Goal: Task Accomplishment & Management: Complete application form

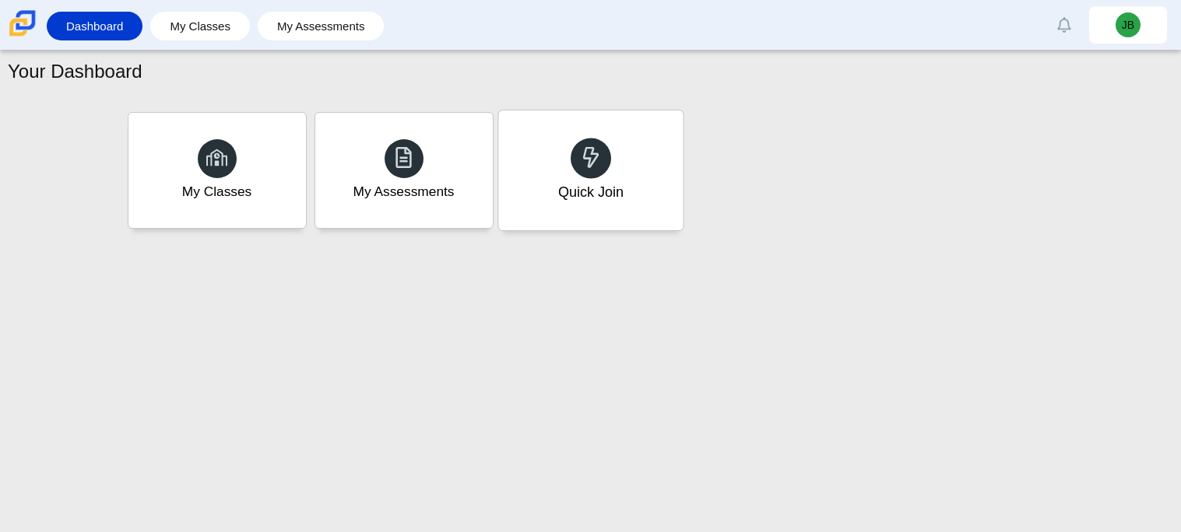
click at [567, 182] on div "Quick Join" at bounding box center [589, 192] width 65 height 20
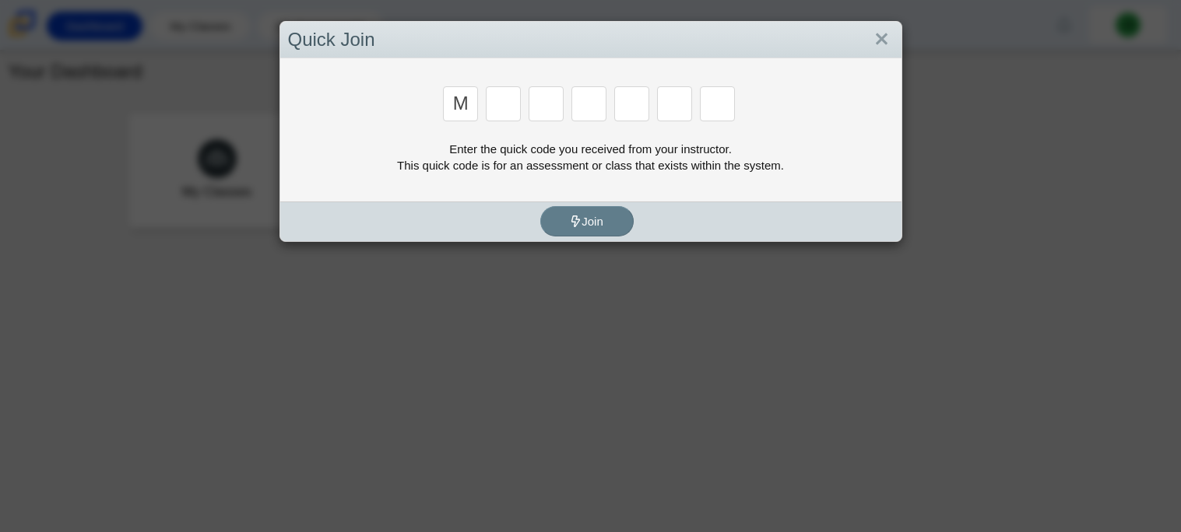
type input "M"
type input "7"
type input "E"
type input "3"
type input "E"
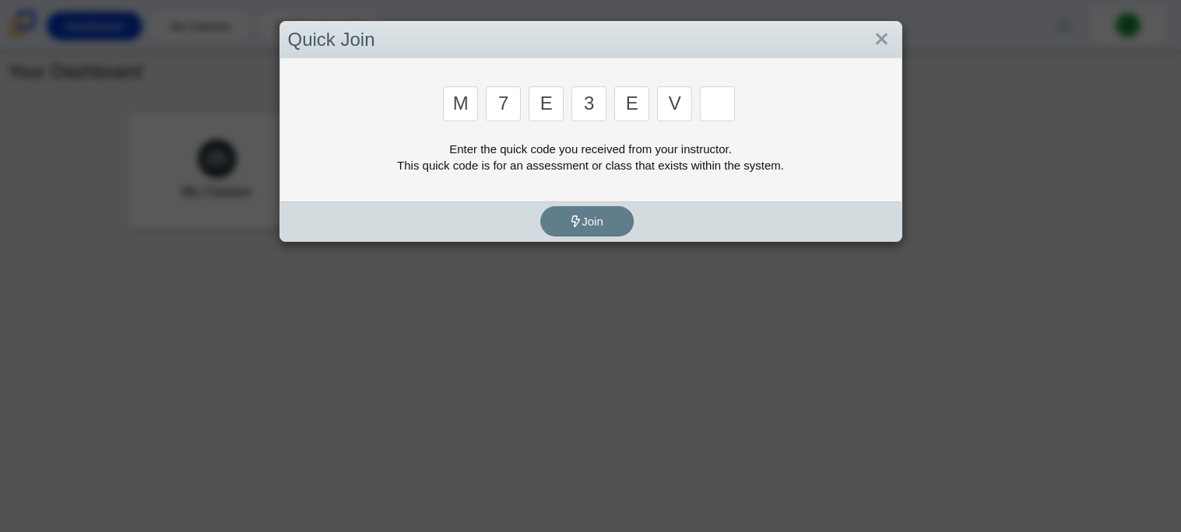
type input "V"
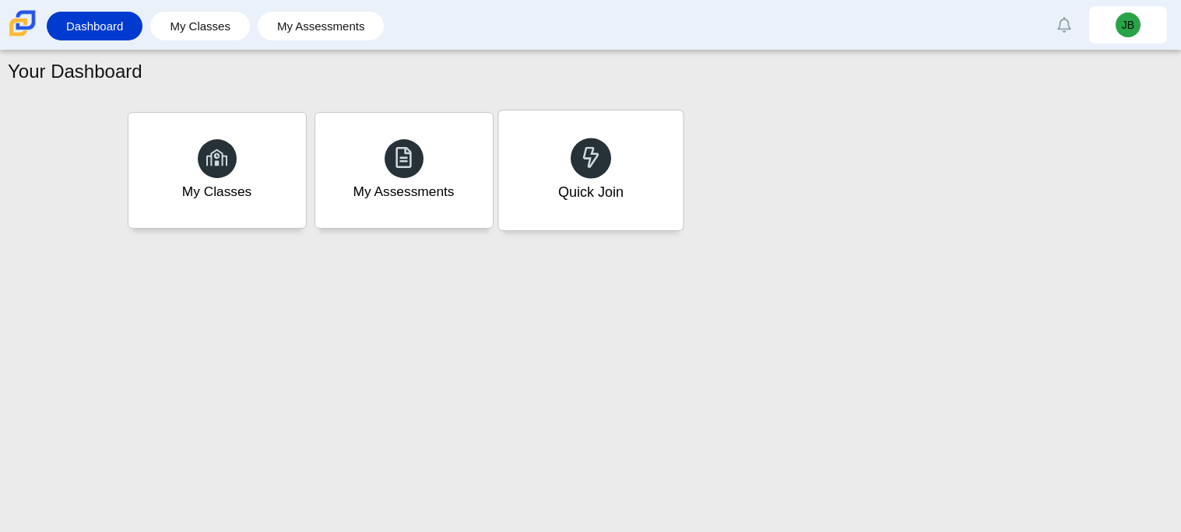
type input "W"
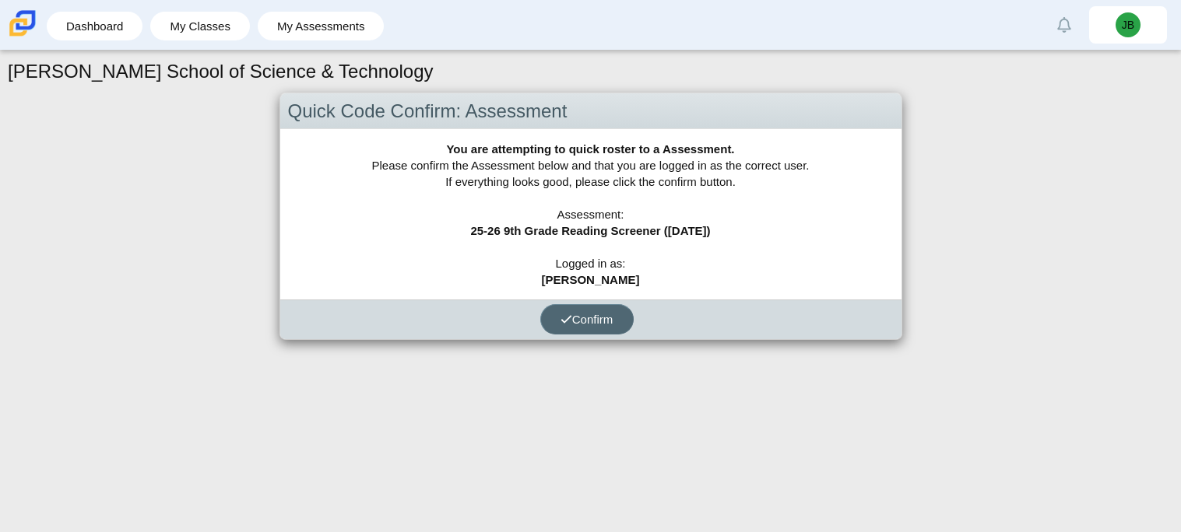
click at [591, 318] on span "Confirm" at bounding box center [586, 319] width 53 height 13
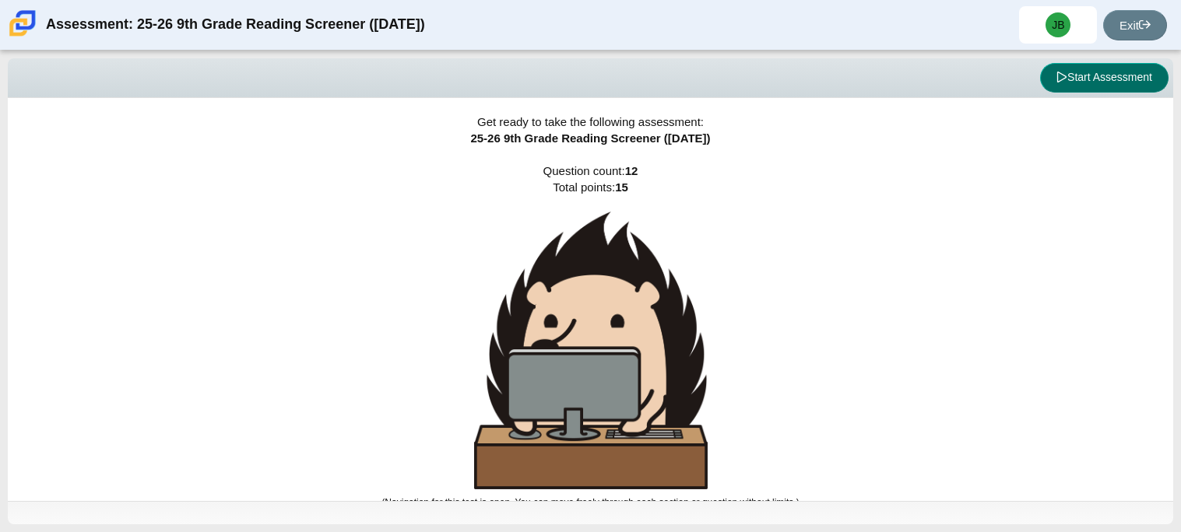
click at [1076, 77] on button "Start Assessment" at bounding box center [1104, 78] width 128 height 30
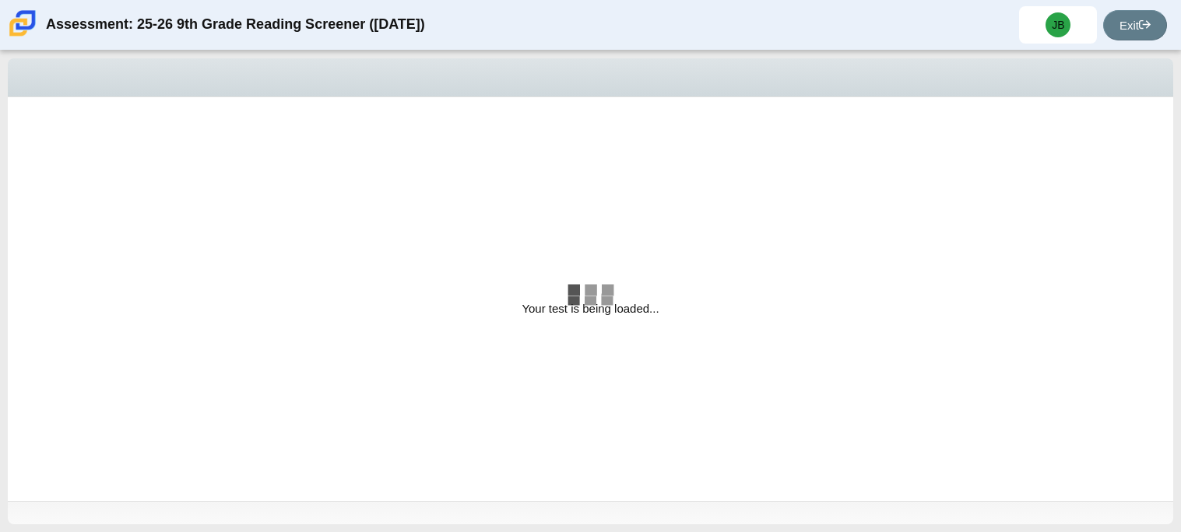
select select "ccc5b315-3c7c-471c-bf90-f22c8299c798"
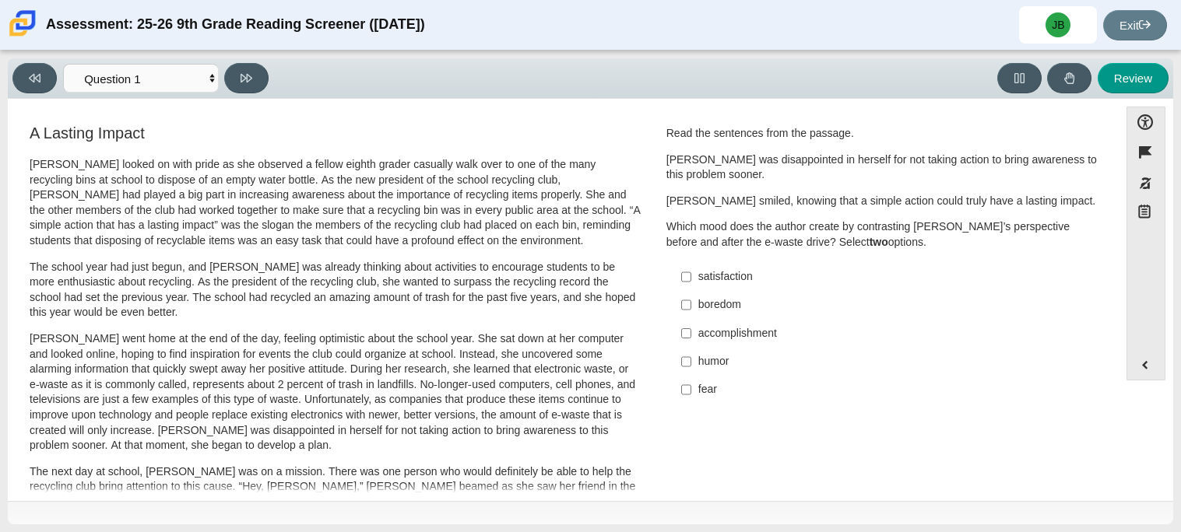
click at [196, 97] on div "Viewing Question 1 of 12 in Pacing Mode Questions Question 1 Question 2 Questio…" at bounding box center [590, 78] width 1165 height 40
click at [209, 79] on select "Questions Question 1 Question 2 Question 3 Question 4 Question 5 Question 6 Que…" at bounding box center [141, 78] width 156 height 29
click at [517, 90] on div "Review" at bounding box center [722, 78] width 894 height 30
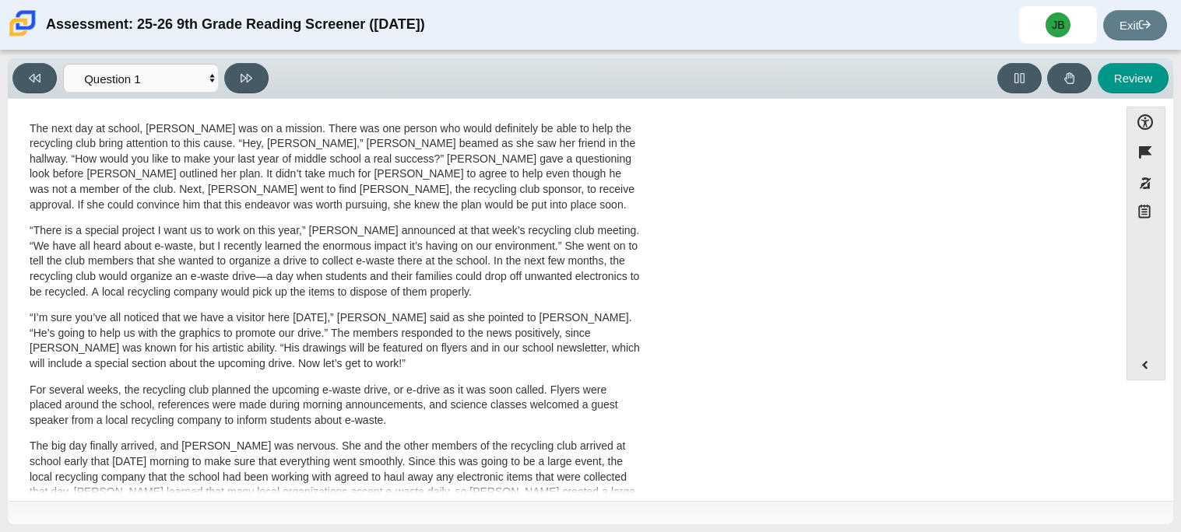
scroll to position [341, 0]
click at [549, 233] on p "“There is a special project I want us to work on this year,” Scarlett announced…" at bounding box center [335, 264] width 611 height 76
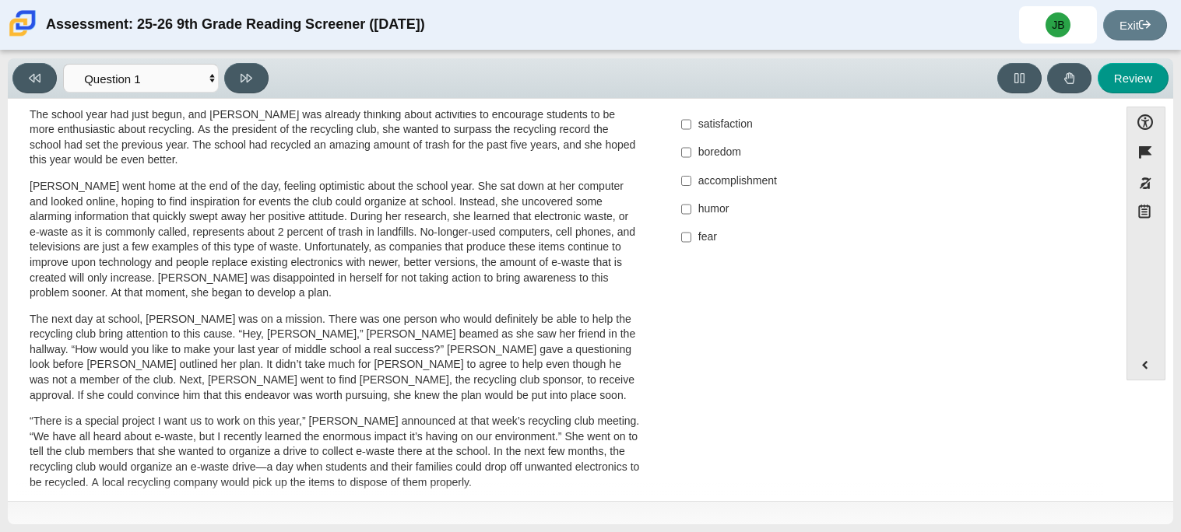
scroll to position [0, 0]
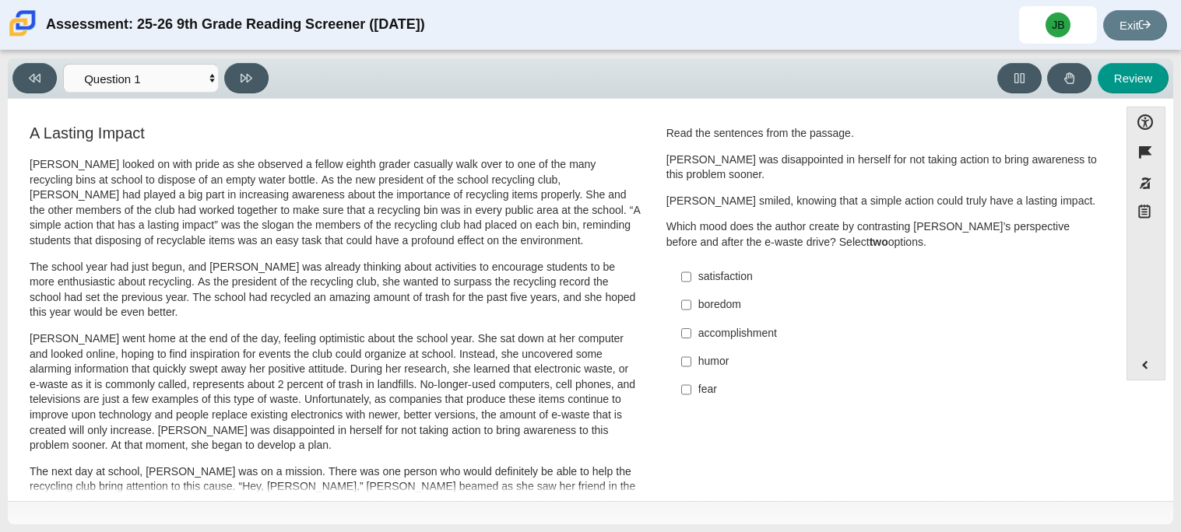
click at [738, 275] on div "satisfaction" at bounding box center [894, 277] width 393 height 16
click at [691, 275] on input "satisfaction satisfaction" at bounding box center [686, 277] width 10 height 28
checkbox input "true"
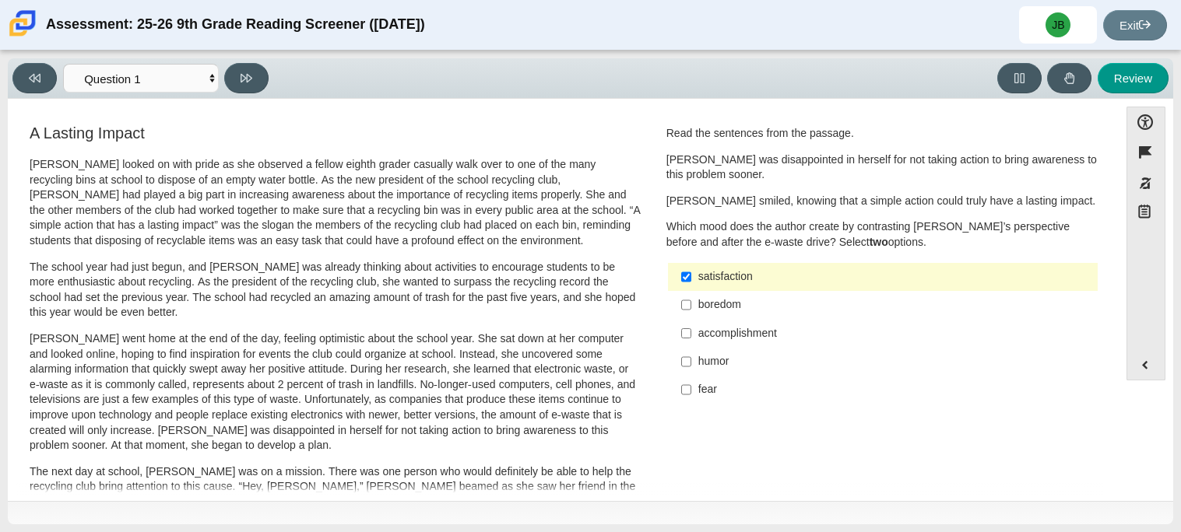
click at [734, 335] on div "accomplishment" at bounding box center [894, 334] width 393 height 16
click at [691, 335] on input "accomplishment accomplishment" at bounding box center [686, 333] width 10 height 28
checkbox input "true"
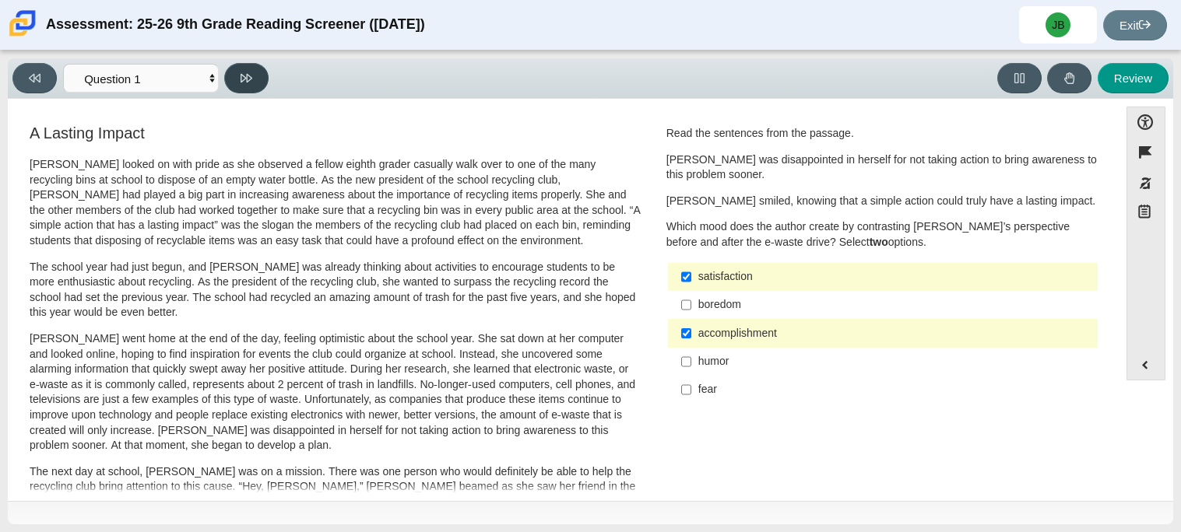
click at [254, 78] on button at bounding box center [246, 78] width 44 height 30
select select "0ff64528-ffd7-428d-b192-babfaadd44e8"
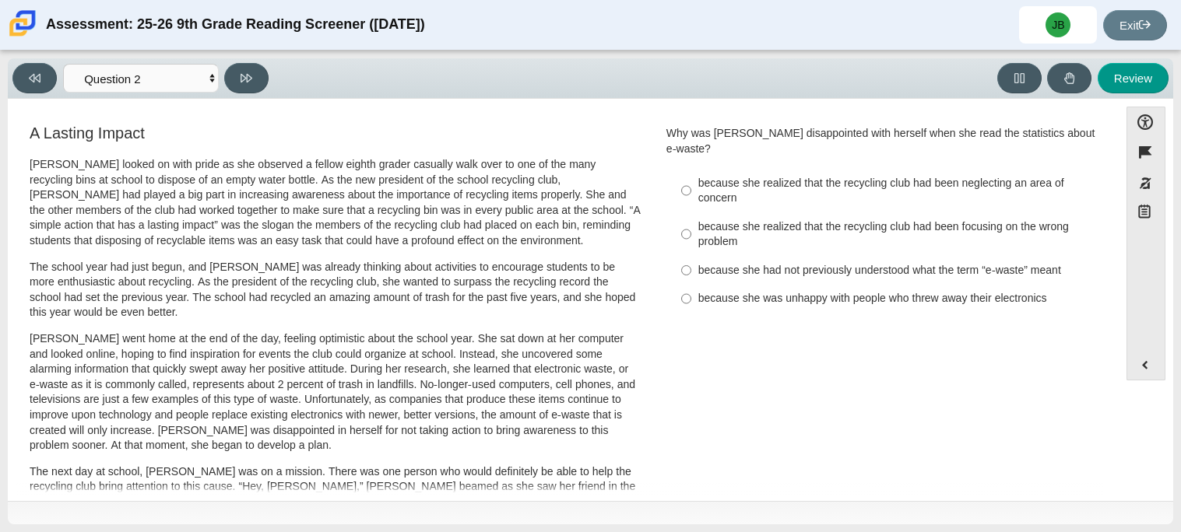
click at [836, 176] on div "because she realized that the recycling club had been neglecting an area of con…" at bounding box center [894, 191] width 393 height 30
click at [691, 169] on input "because she realized that the recycling club had been neglecting an area of con…" at bounding box center [686, 191] width 10 height 44
radio input "true"
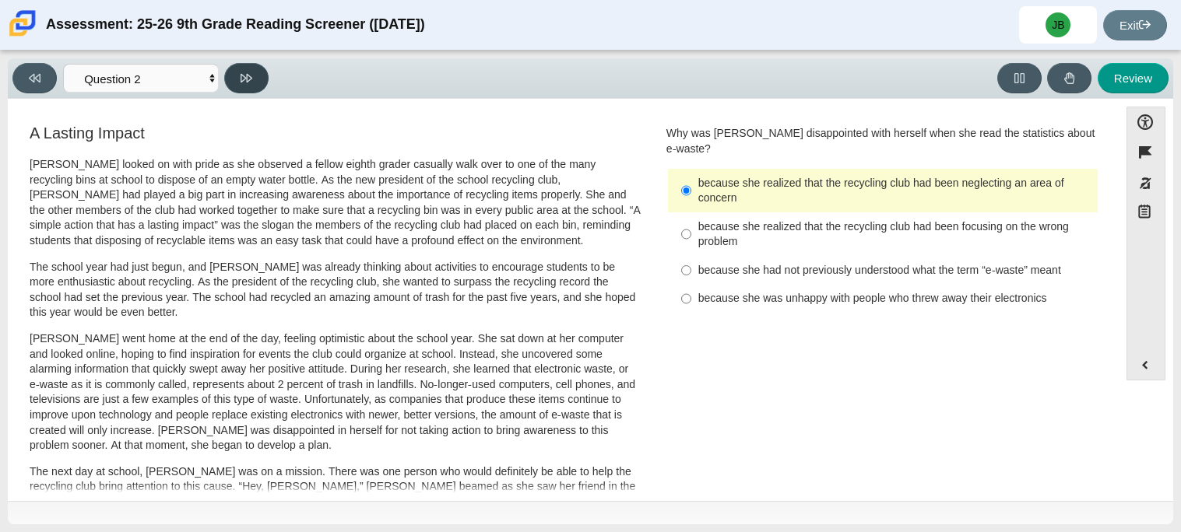
click at [256, 80] on button at bounding box center [246, 78] width 44 height 30
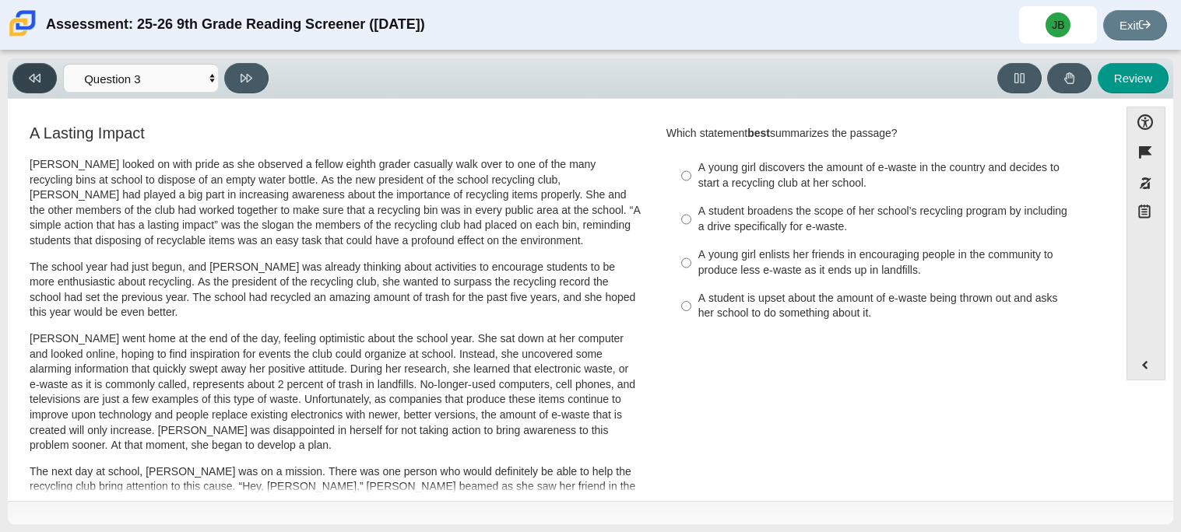
click at [39, 82] on icon at bounding box center [35, 78] width 12 height 12
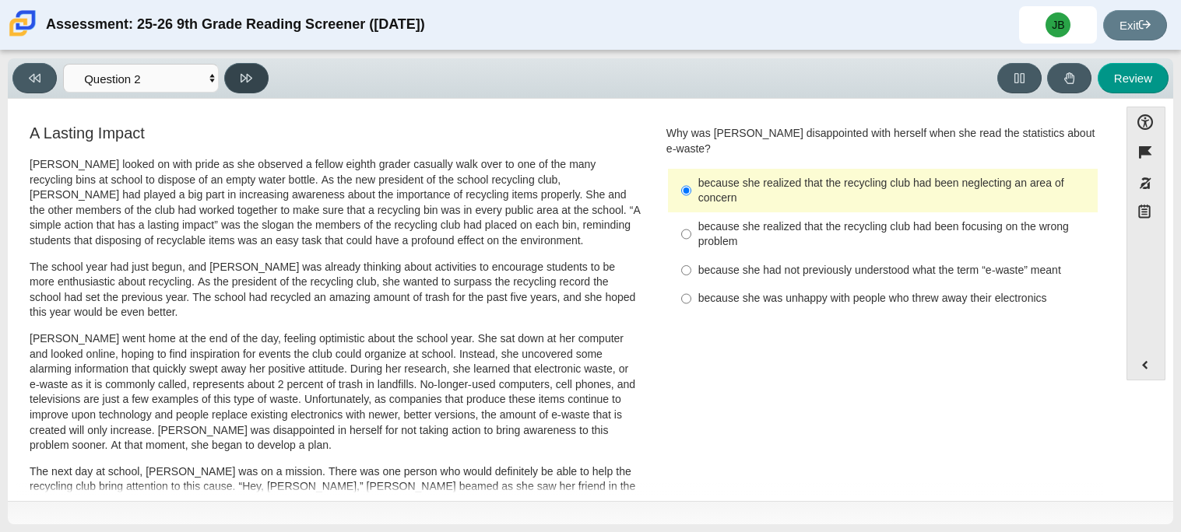
click at [262, 73] on button at bounding box center [246, 78] width 44 height 30
select select "7ce3d843-6974-4858-901c-1ff39630e843"
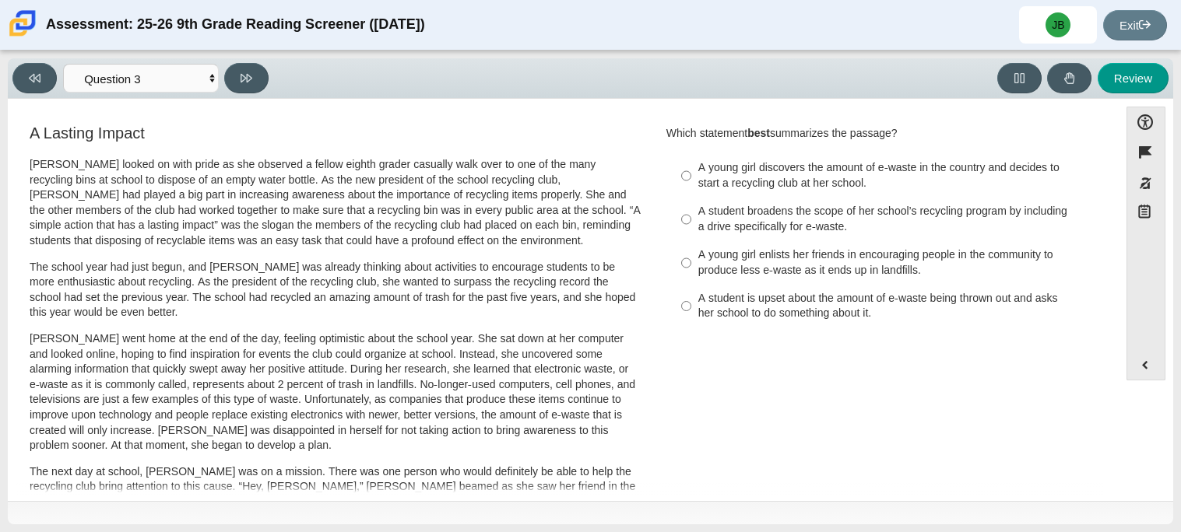
click at [823, 208] on div "A student broadens the scope of her school’s recycling program by including a d…" at bounding box center [894, 219] width 393 height 30
click at [691, 208] on input "A student broadens the scope of her school’s recycling program by including a d…" at bounding box center [686, 220] width 10 height 44
radio input "true"
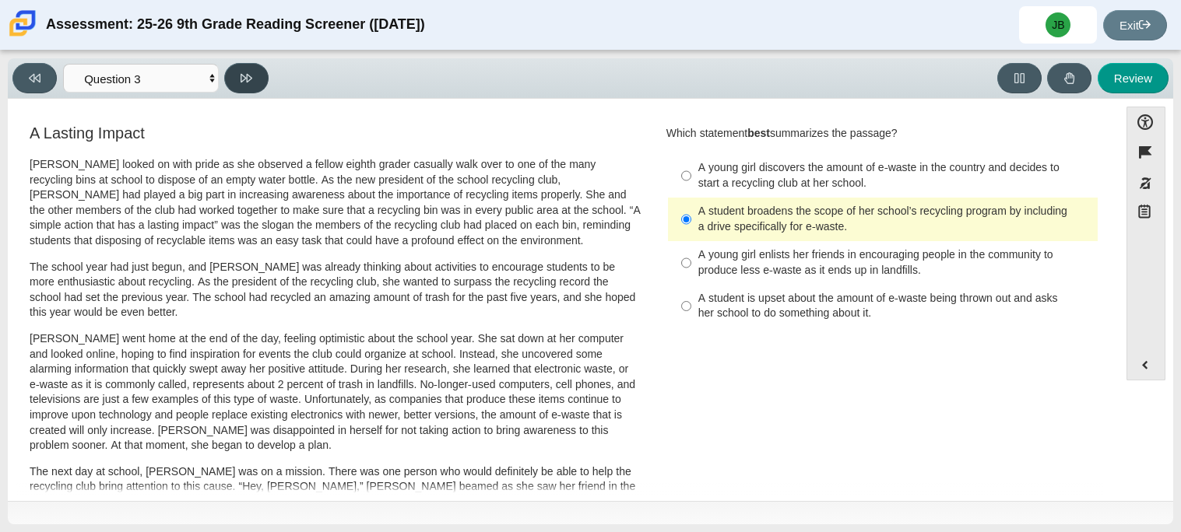
click at [261, 75] on button at bounding box center [246, 78] width 44 height 30
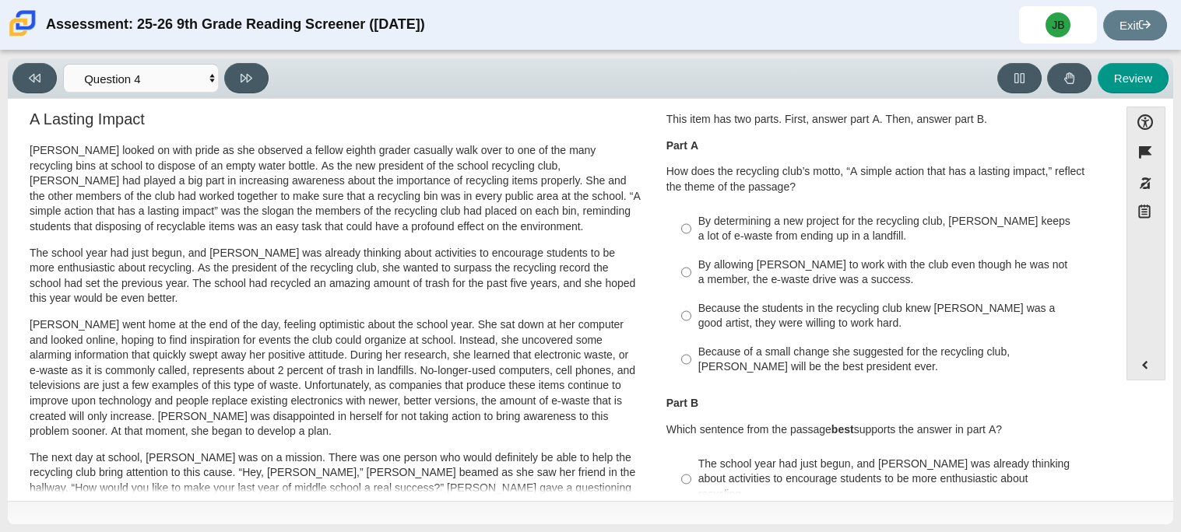
scroll to position [18, 0]
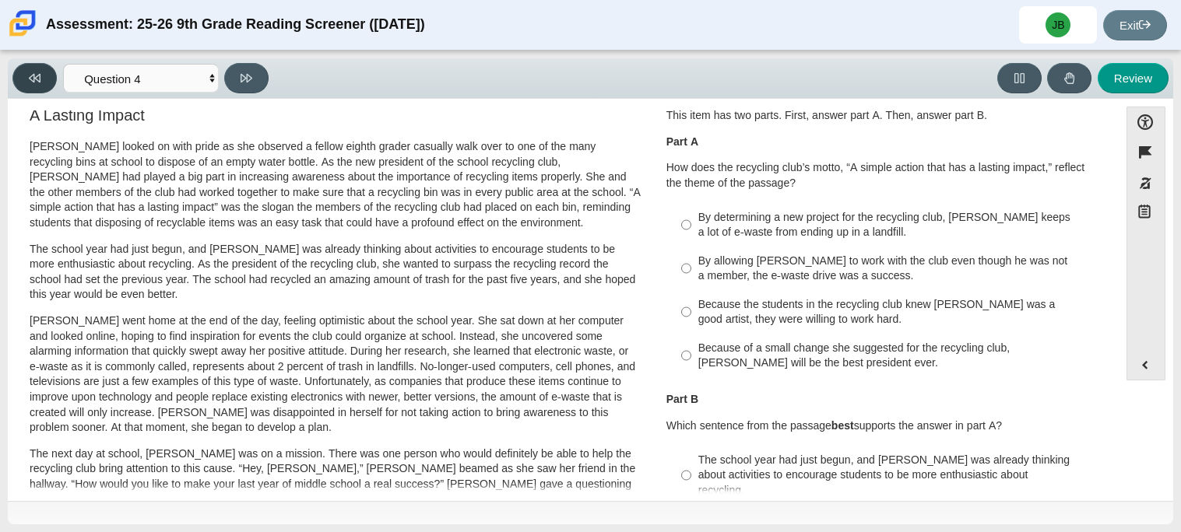
click at [33, 64] on button at bounding box center [34, 78] width 44 height 30
select select "7ce3d843-6974-4858-901c-1ff39630e843"
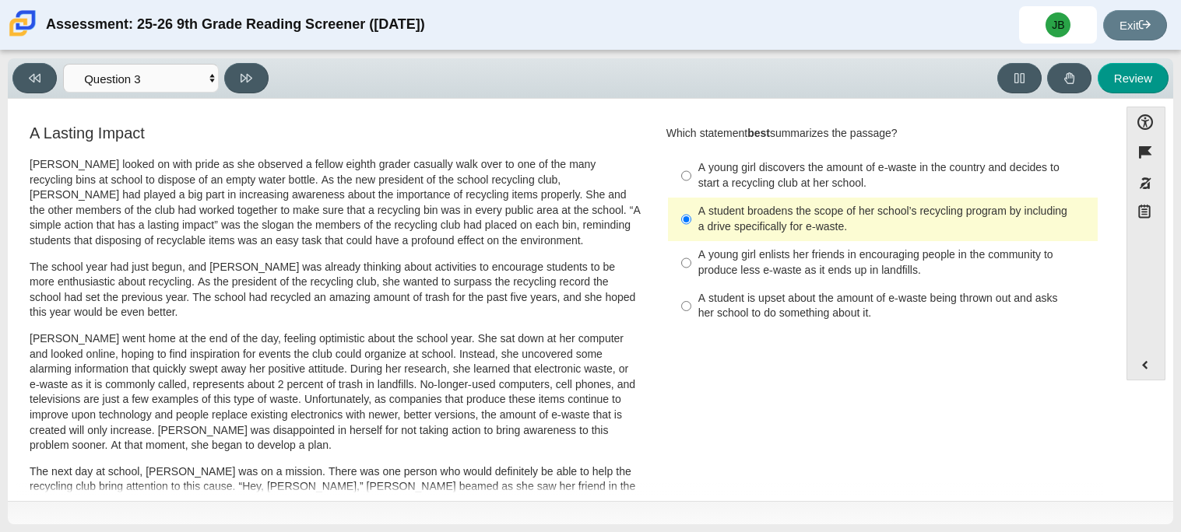
click at [784, 272] on div "A young girl enlists her friends in encouraging people in the community to prod…" at bounding box center [894, 262] width 393 height 30
click at [691, 272] on input "A young girl enlists her friends in encouraging people in the community to prod…" at bounding box center [686, 263] width 10 height 44
radio input "true"
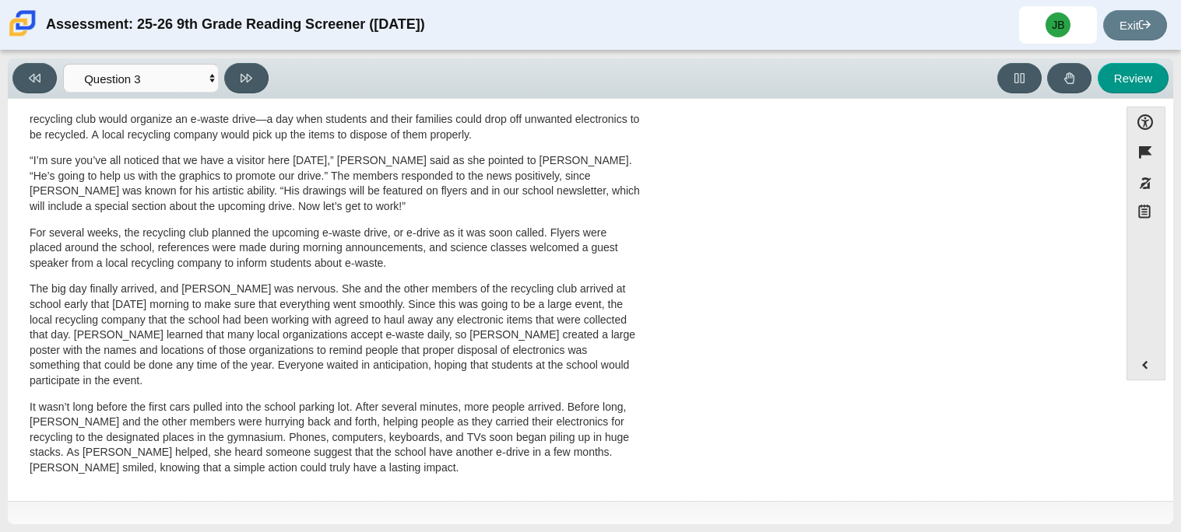
scroll to position [0, 0]
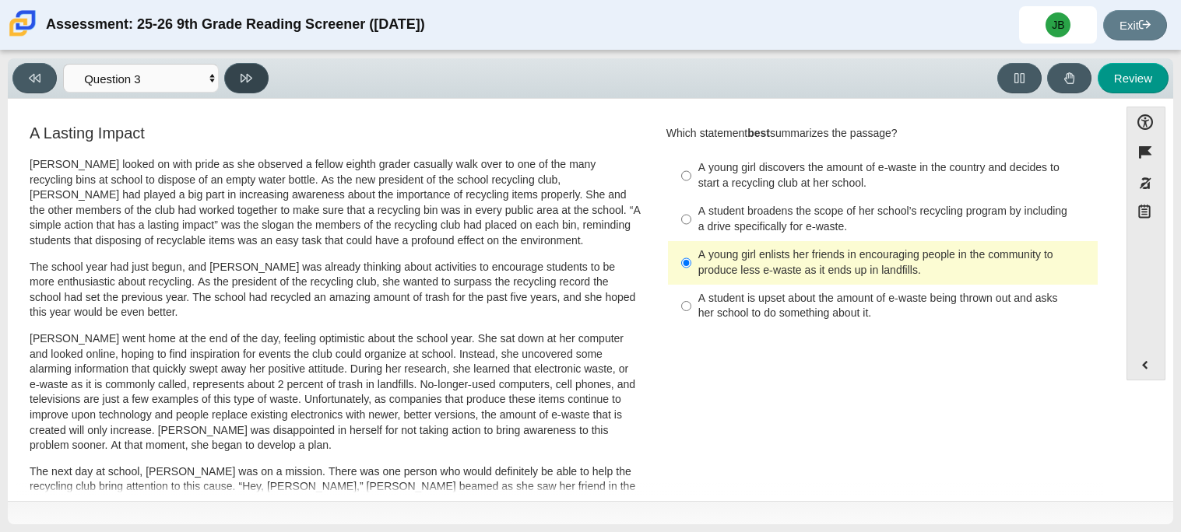
click at [261, 83] on button at bounding box center [246, 78] width 44 height 30
select select "ca9ea0f1-49c5-4bd1-83b0-472c18652b42"
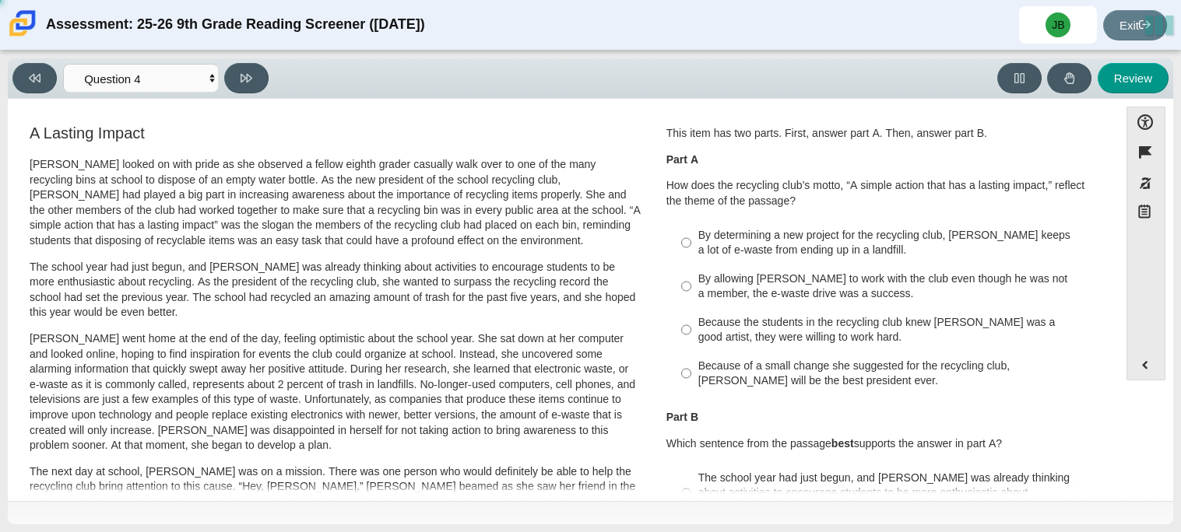
scroll to position [2, 0]
click at [984, 372] on div "Because of a small change she suggested for the recycling club, Scarlett will b…" at bounding box center [894, 372] width 393 height 30
click at [691, 372] on input "Because of a small change she suggested for the recycling club, Scarlett will b…" at bounding box center [686, 372] width 10 height 44
radio input "true"
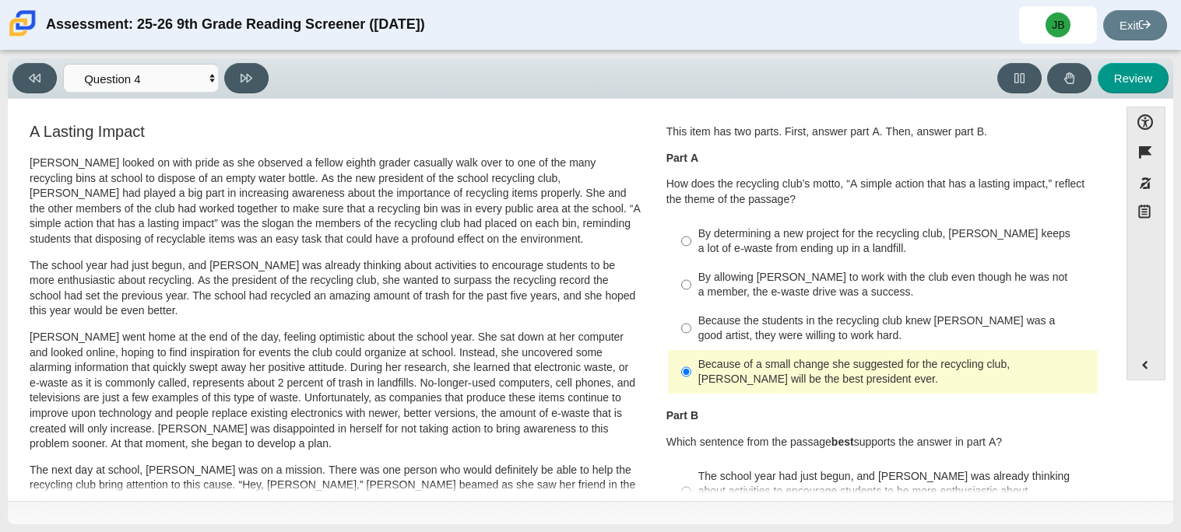
click at [983, 378] on div "Because of a small change she suggested for the recycling club, Scarlett will b…" at bounding box center [894, 372] width 393 height 30
click at [691, 378] on input "Because of a small change she suggested for the recycling club, Scarlett will b…" at bounding box center [686, 372] width 10 height 44
click at [833, 232] on div "By determining a new project for the recycling club, Scarlett keeps a lot of e-…" at bounding box center [894, 241] width 393 height 30
click at [691, 232] on input "By determining a new project for the recycling club, Scarlett keeps a lot of e-…" at bounding box center [686, 241] width 10 height 44
radio input "true"
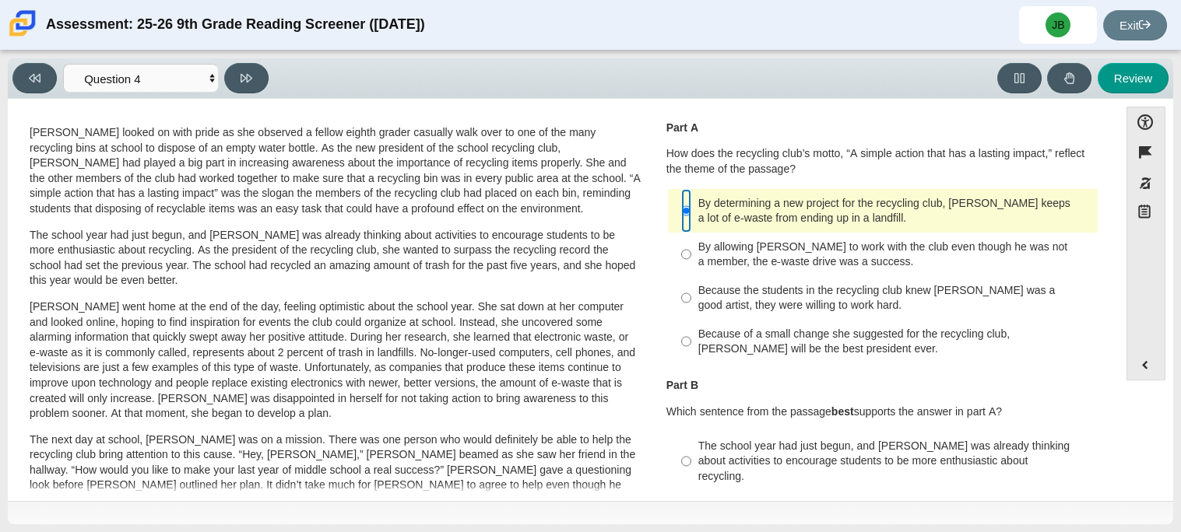
scroll to position [30, 0]
click at [958, 337] on div "Because of a small change she suggested for the recycling club, Scarlett will b…" at bounding box center [894, 343] width 393 height 30
click at [691, 337] on input "Because of a small change she suggested for the recycling club, Scarlett will b…" at bounding box center [686, 343] width 10 height 44
radio input "true"
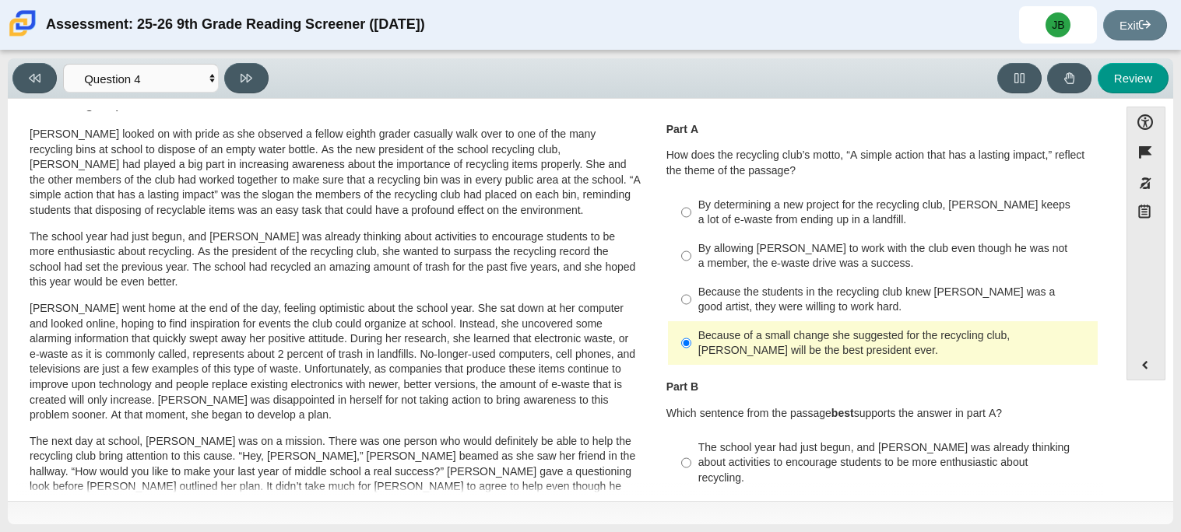
click at [906, 218] on div "By determining a new project for the recycling club, Scarlett keeps a lot of e-…" at bounding box center [894, 213] width 393 height 30
click at [691, 218] on input "By determining a new project for the recycling club, Scarlett keeps a lot of e-…" at bounding box center [686, 213] width 10 height 44
radio input "true"
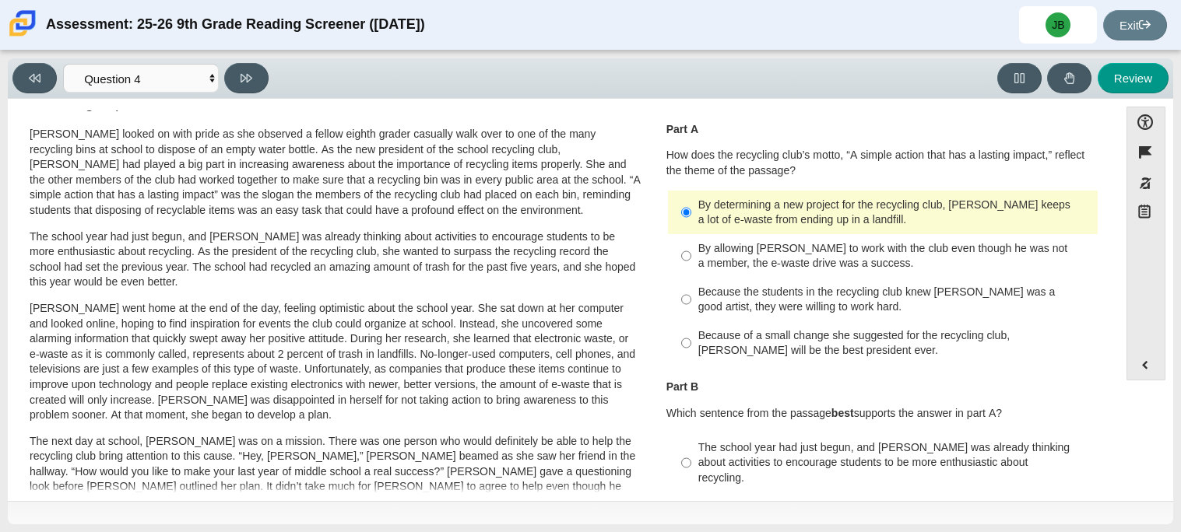
click at [865, 356] on div "Because of a small change she suggested for the recycling club, Scarlett will b…" at bounding box center [894, 343] width 393 height 30
click at [691, 356] on input "Because of a small change she suggested for the recycling club, Scarlett will b…" at bounding box center [686, 343] width 10 height 44
radio input "true"
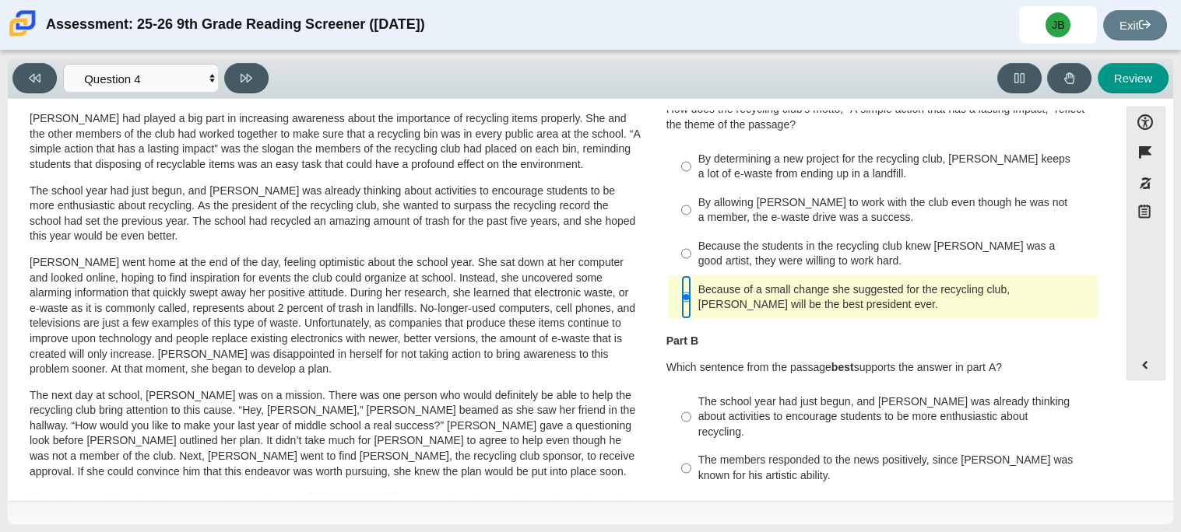
scroll to position [79, 0]
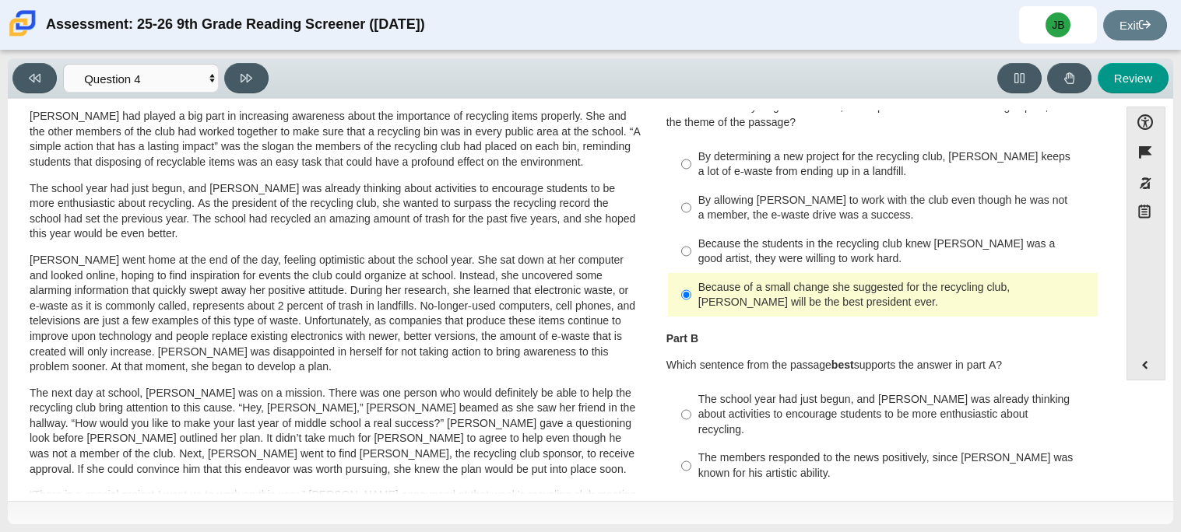
click at [826, 178] on div "By determining a new project for the recycling club, Scarlett keeps a lot of e-…" at bounding box center [894, 164] width 393 height 30
click at [691, 178] on input "By determining a new project for the recycling club, Scarlett keeps a lot of e-…" at bounding box center [686, 164] width 10 height 44
radio input "true"
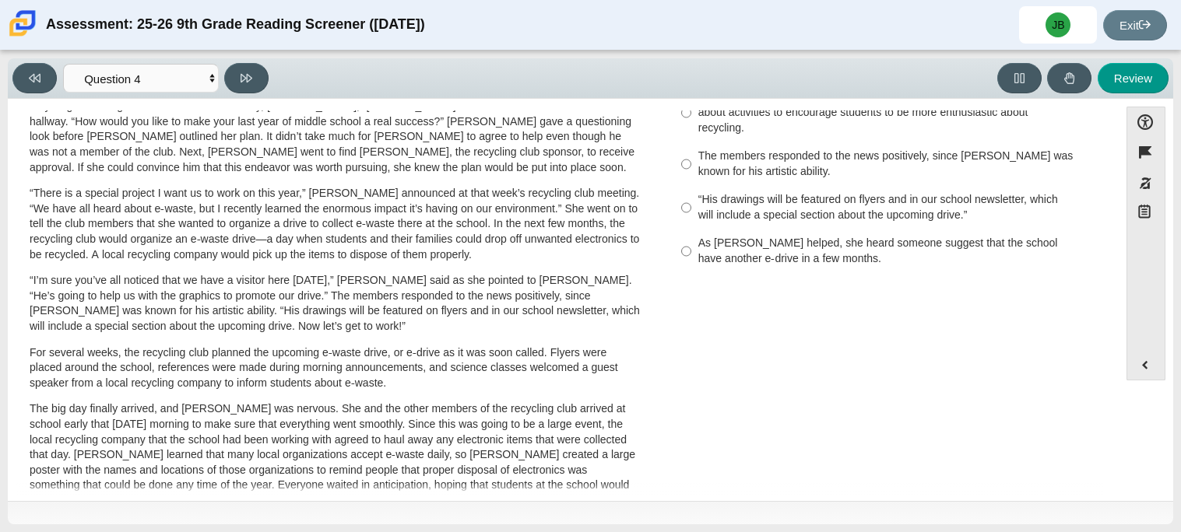
scroll to position [393, 0]
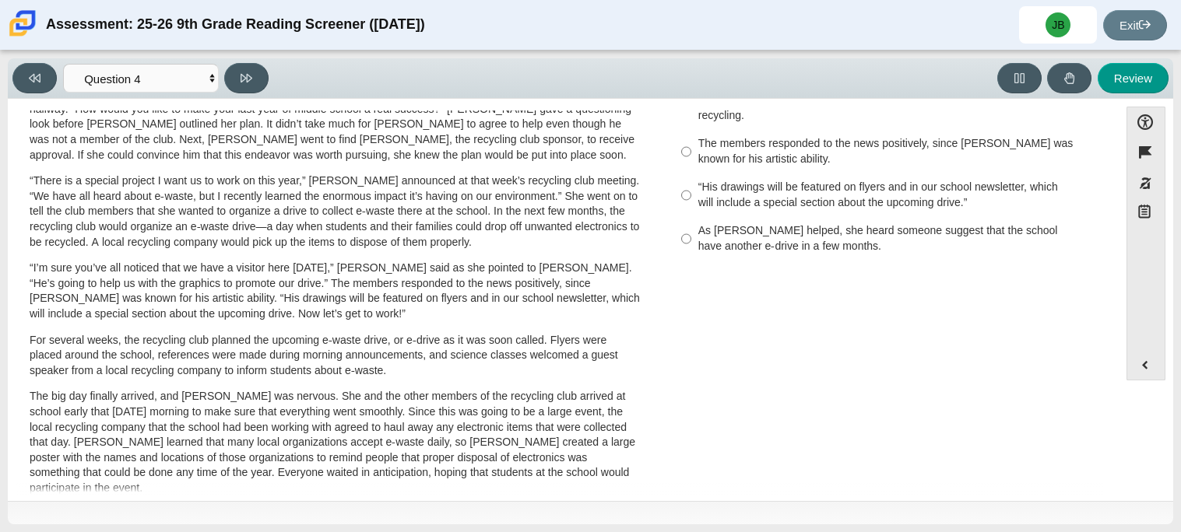
click at [866, 224] on div "As Scarlett helped, she heard someone suggest that the school have another e-dr…" at bounding box center [894, 238] width 393 height 30
click at [691, 224] on input "As Scarlett helped, she heard someone suggest that the school have another e-dr…" at bounding box center [686, 239] width 10 height 44
radio input "true"
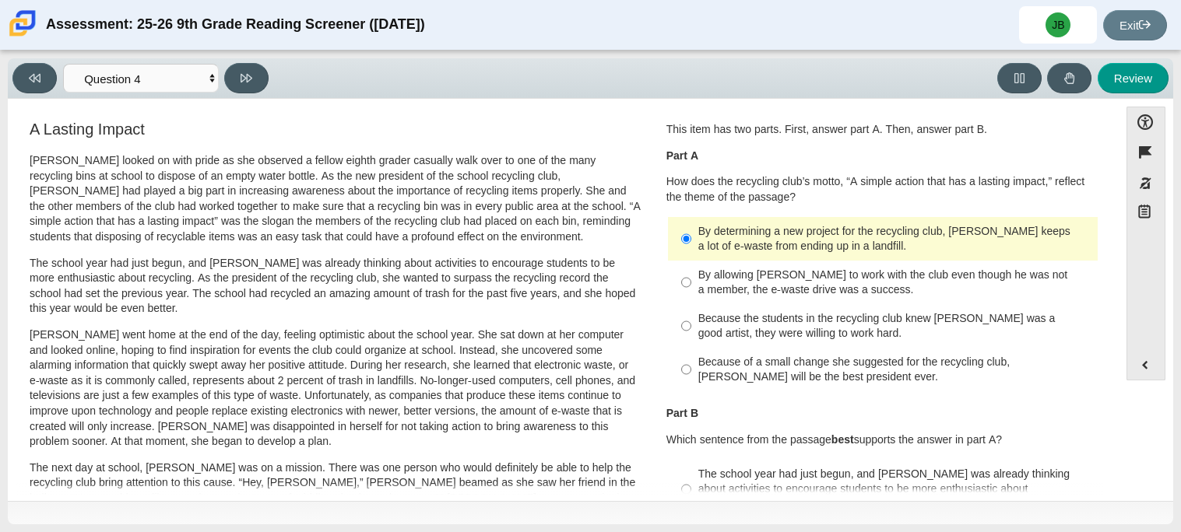
scroll to position [5, 0]
click at [255, 73] on button at bounding box center [246, 78] width 44 height 30
select select "e41f1a79-e29f-4095-8030-a53364015bed"
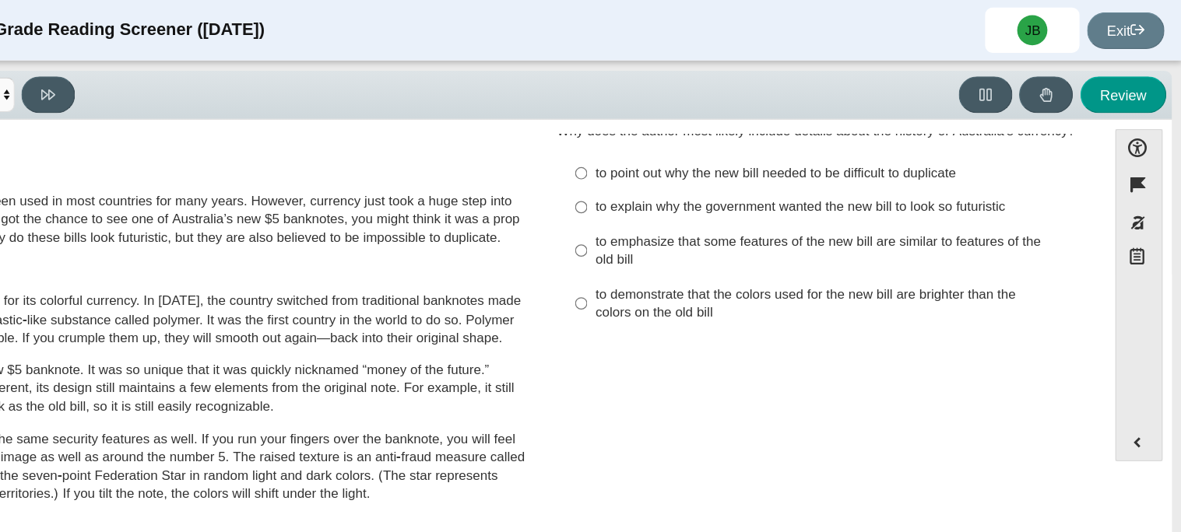
scroll to position [0, 0]
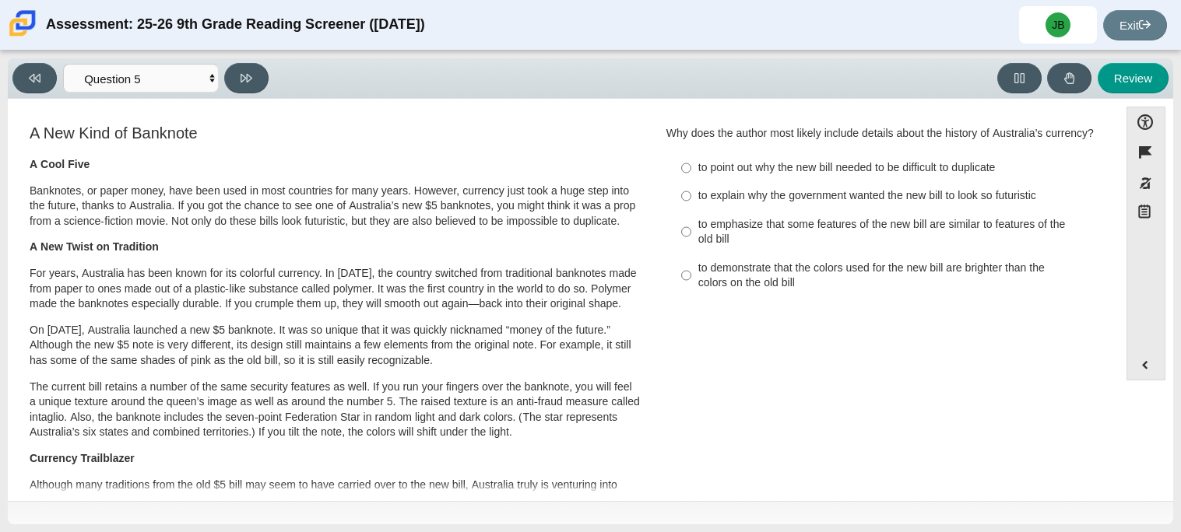
click at [964, 161] on div "to point out why the new bill needed to be difficult to duplicate" at bounding box center [894, 168] width 393 height 16
click at [691, 161] on input "to point out why the new bill needed to be difficult to duplicate to point out …" at bounding box center [686, 168] width 10 height 28
radio input "true"
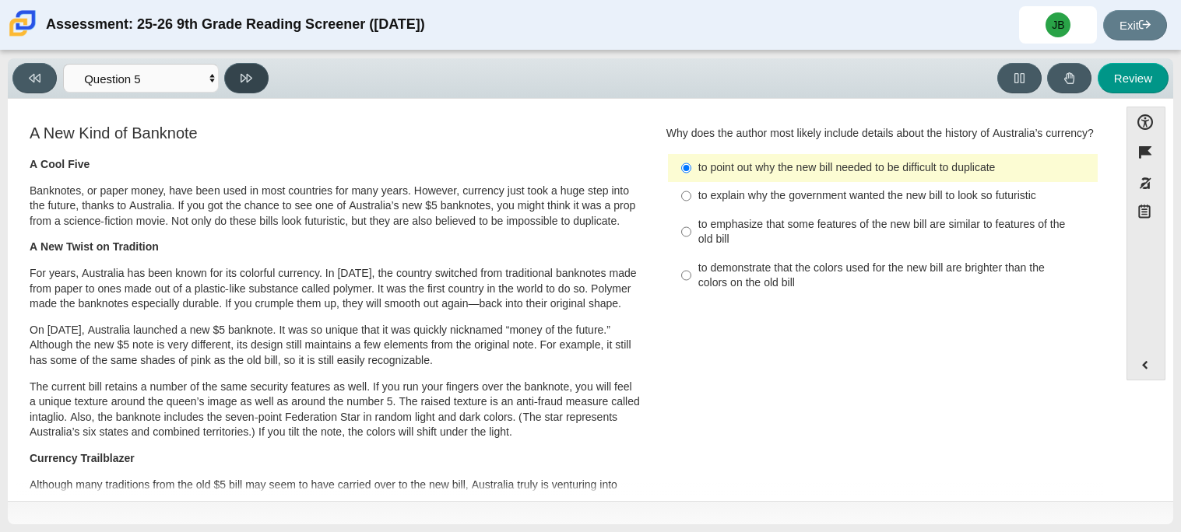
click at [260, 74] on button at bounding box center [246, 78] width 44 height 30
select select "69146e31-7b3d-4a3e-9ce6-f30c24342ae0"
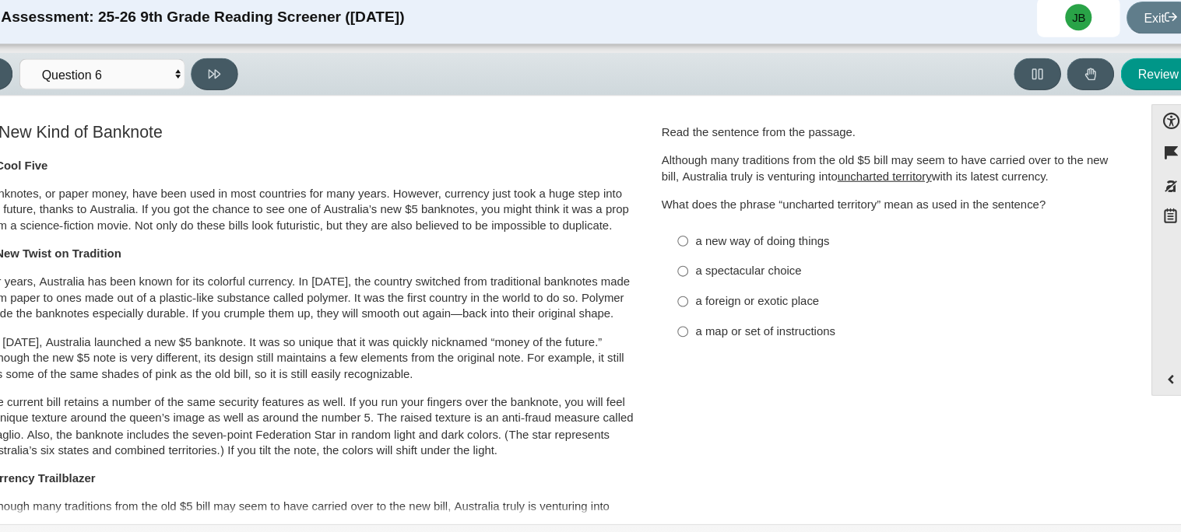
click at [805, 232] on div "a new way of doing things" at bounding box center [894, 236] width 393 height 16
click at [691, 232] on input "a new way of doing things a new way of doing things" at bounding box center [686, 235] width 10 height 28
radio input "true"
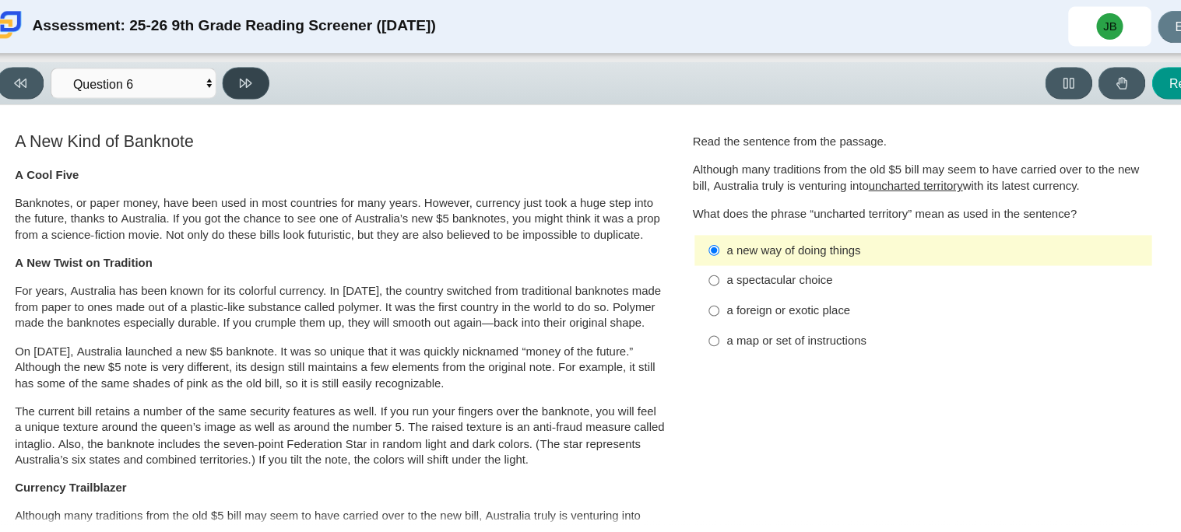
click at [247, 72] on icon at bounding box center [246, 78] width 12 height 12
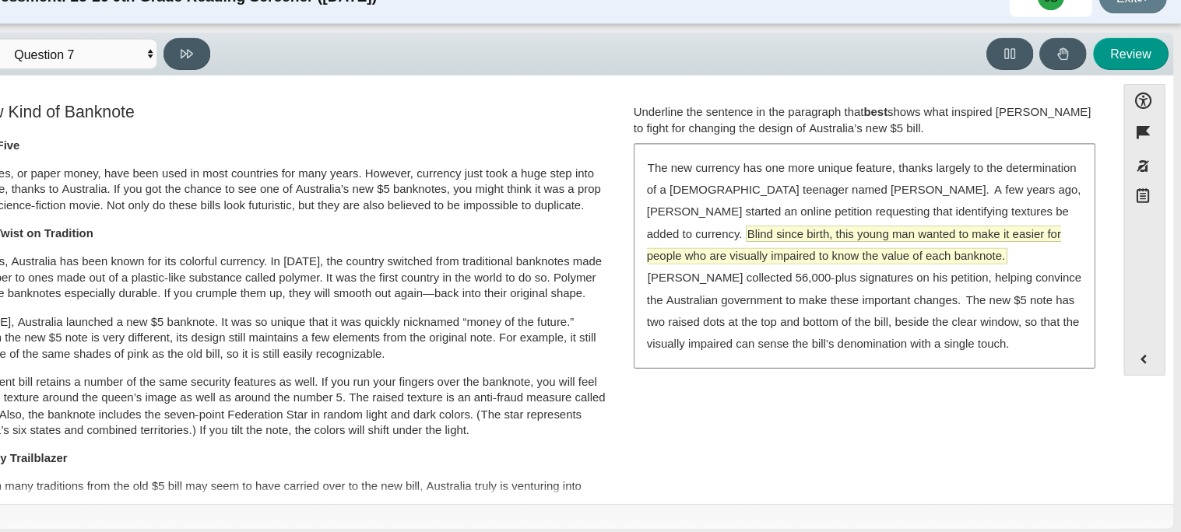
click at [1015, 241] on span "Blind since birth, this young man wanted to make it easier for people who are v…" at bounding box center [873, 257] width 389 height 35
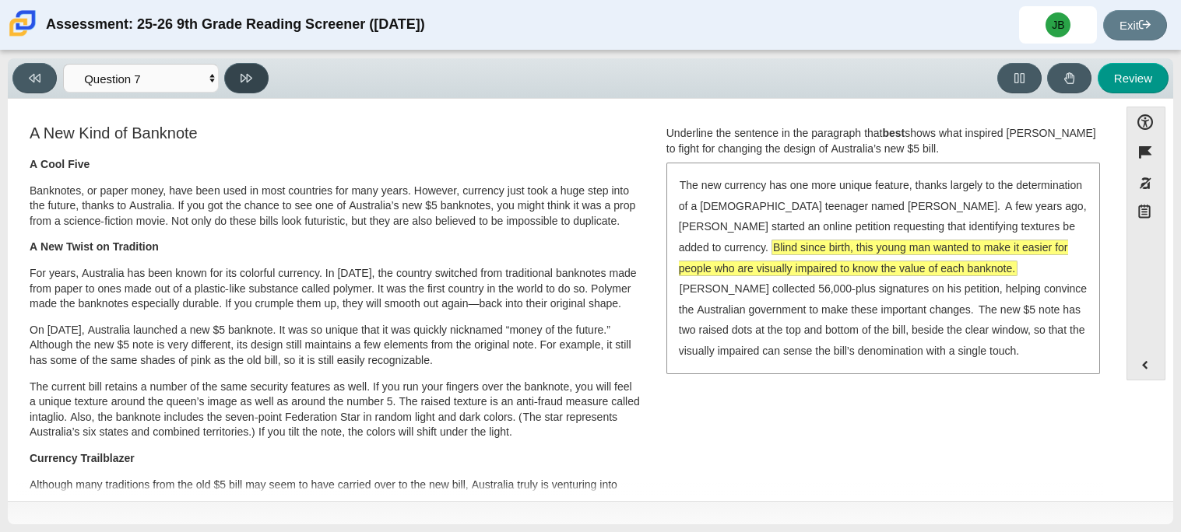
click at [261, 75] on button at bounding box center [246, 78] width 44 height 30
select select "ea8338c2-a6a3-418e-a305-2b963b54a290"
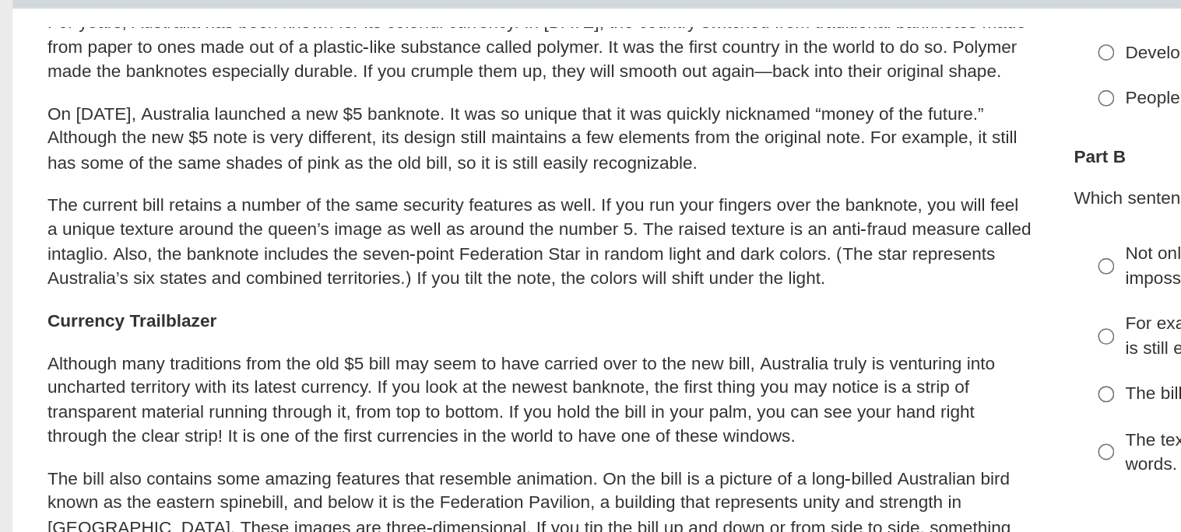
scroll to position [167, 0]
click at [215, 280] on div "A Cool Five Banknotes, or paper money, have been used in most countries for man…" at bounding box center [335, 415] width 611 height 850
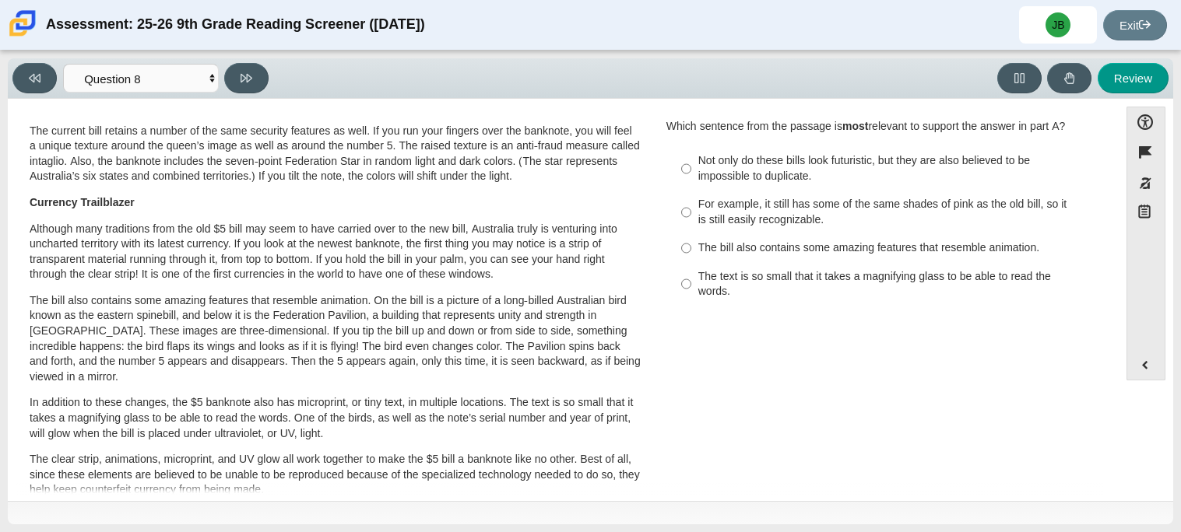
scroll to position [0, 0]
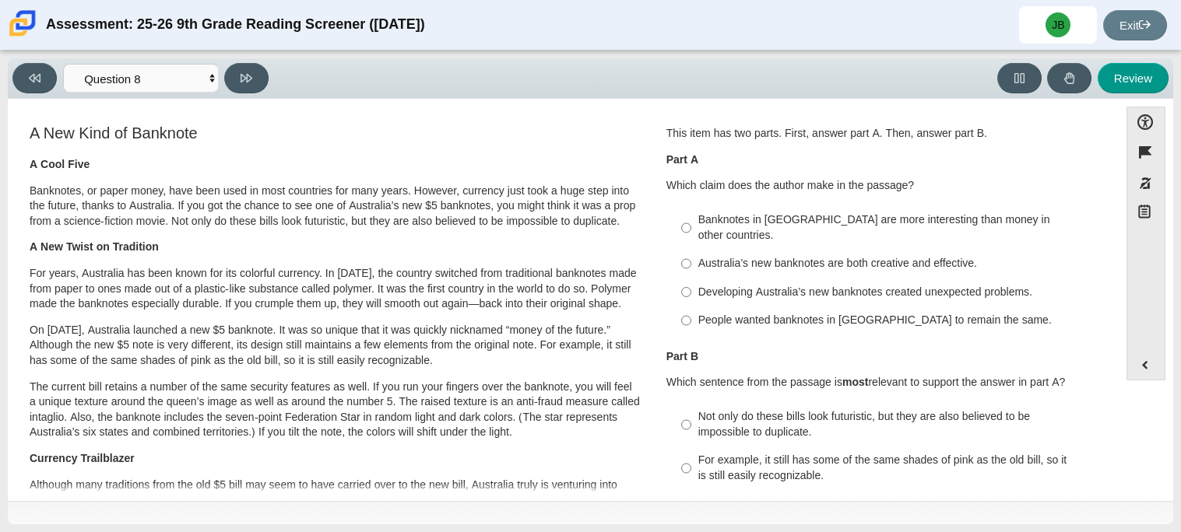
click at [851, 256] on div "Australia’s new banknotes are both creative and effective." at bounding box center [894, 264] width 393 height 16
click at [691, 251] on input "Australia’s new banknotes are both creative and effective. Australia’s new bank…" at bounding box center [686, 264] width 10 height 28
radio input "true"
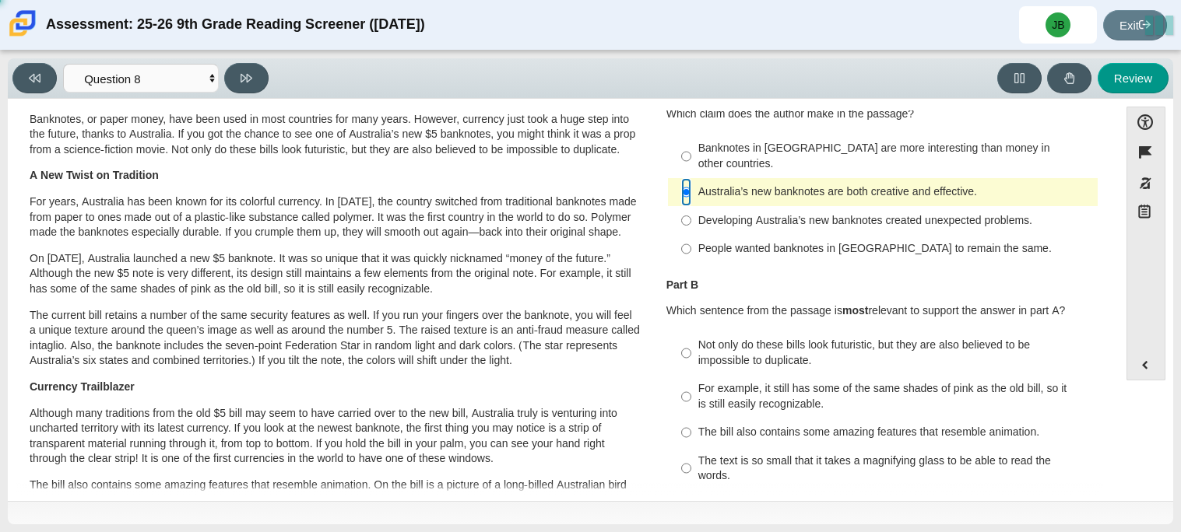
scroll to position [98, 0]
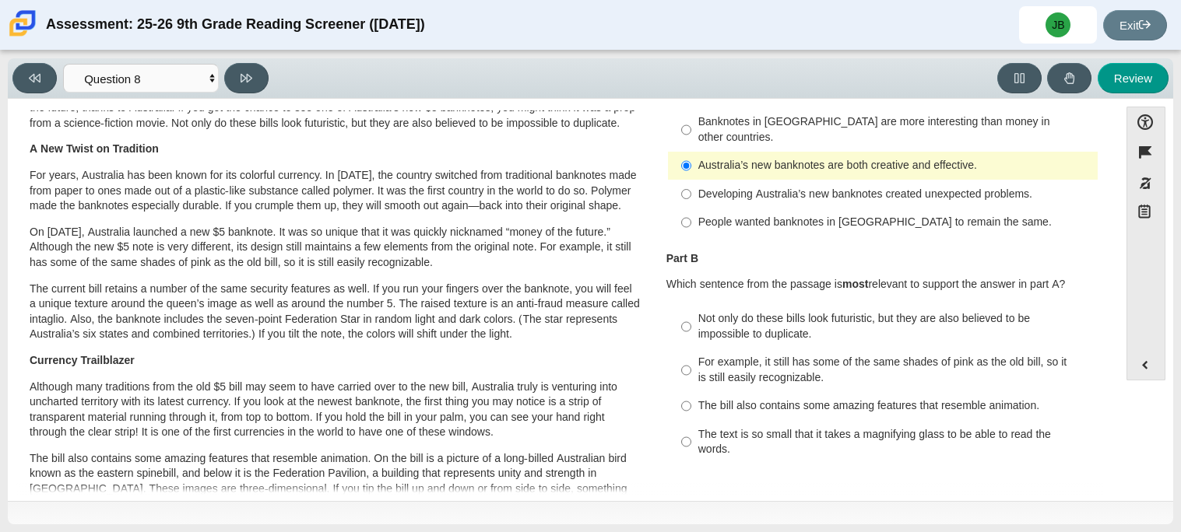
click at [821, 311] on div "Not only do these bills look futuristic, but they are also believed to be impos…" at bounding box center [894, 326] width 393 height 30
click at [691, 307] on input "Not only do these bills look futuristic, but they are also believed to be impos…" at bounding box center [686, 327] width 10 height 44
radio input "true"
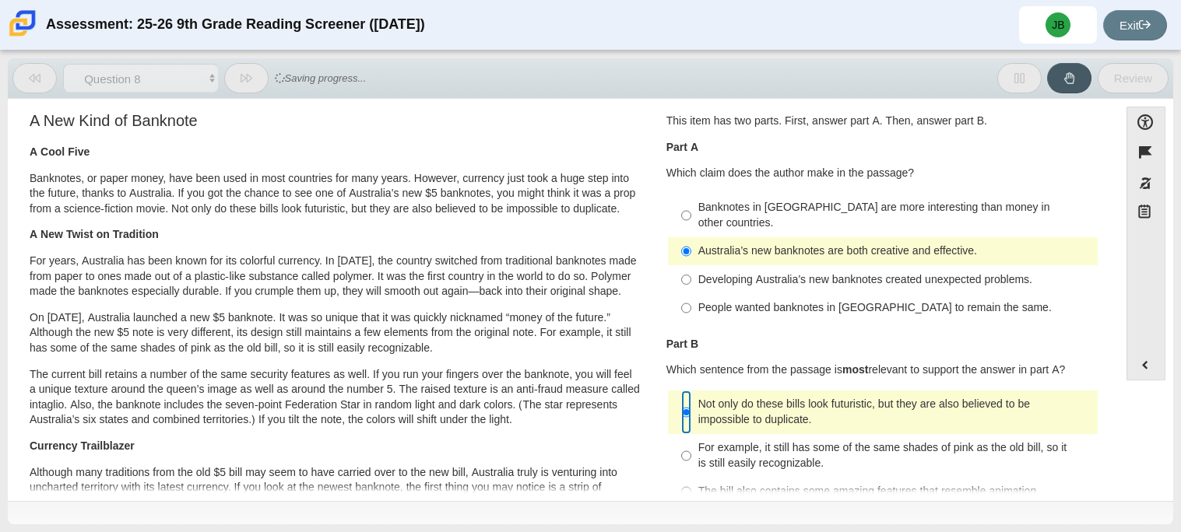
scroll to position [0, 0]
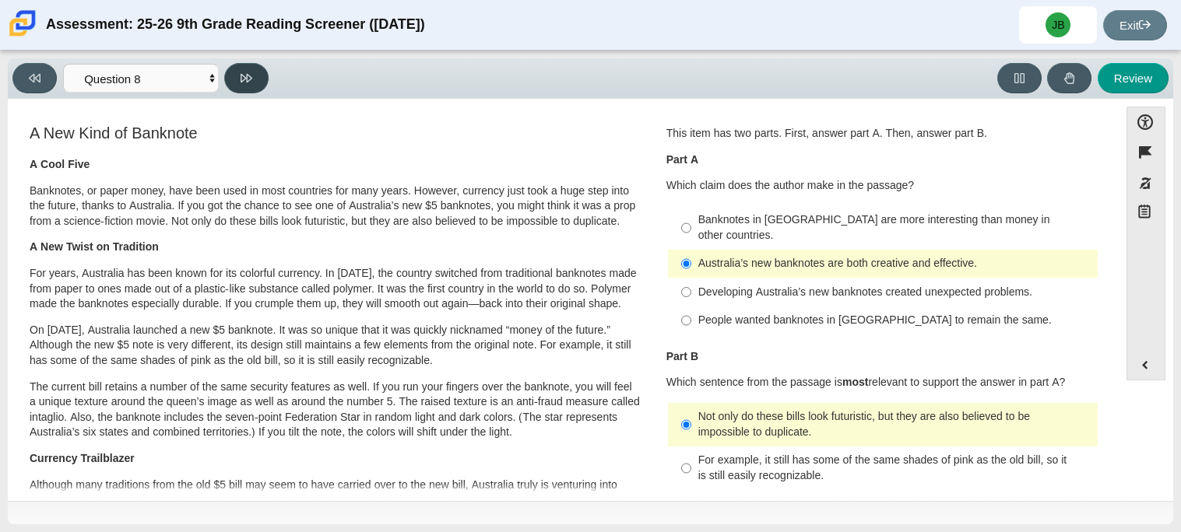
click at [253, 86] on button at bounding box center [246, 78] width 44 height 30
select select "89f058d6-b15c-4ef5-a4b3-fdaffb8868b6"
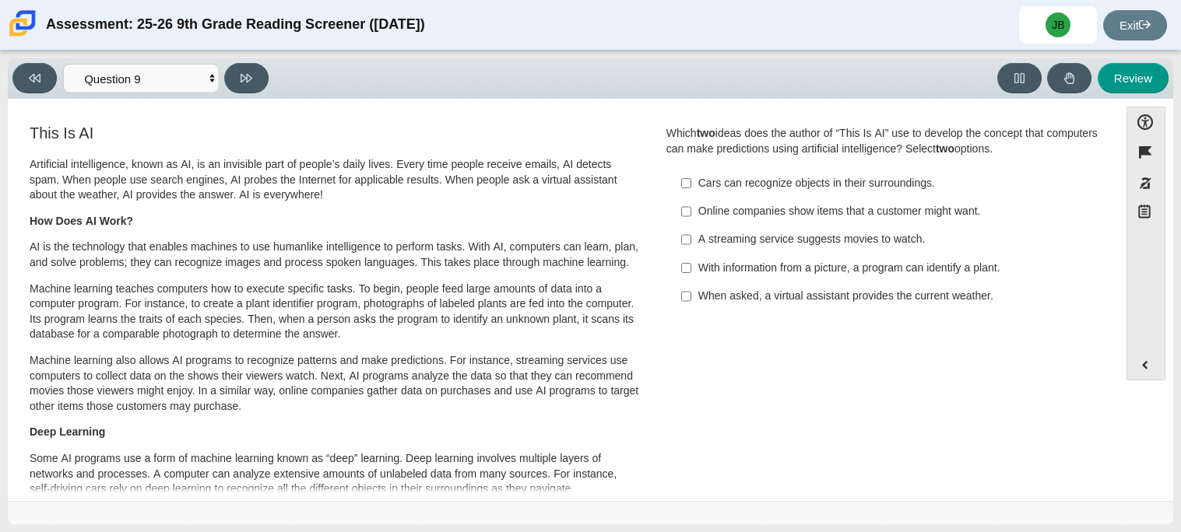
click at [878, 244] on div "A streaming service suggests movies to watch." at bounding box center [894, 240] width 393 height 16
click at [691, 244] on input "A streaming service suggests movies to watch. A streaming service suggests movi…" at bounding box center [686, 240] width 10 height 28
checkbox input "true"
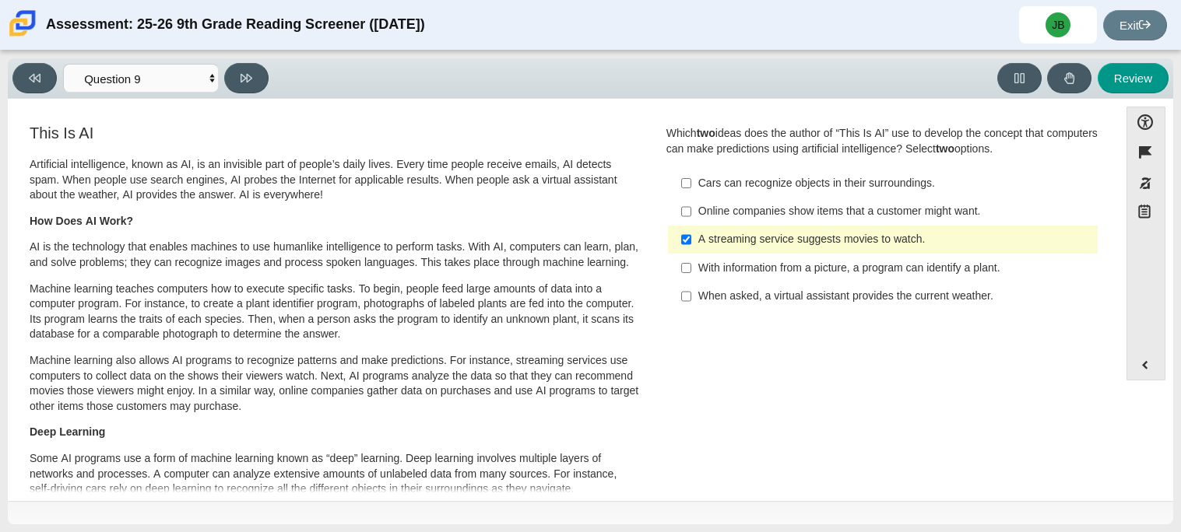
click at [932, 216] on div "Online companies show items that a customer might want." at bounding box center [894, 212] width 393 height 16
click at [691, 216] on input "Online companies show items that a customer might want. Online companies show i…" at bounding box center [686, 212] width 10 height 28
checkbox input "true"
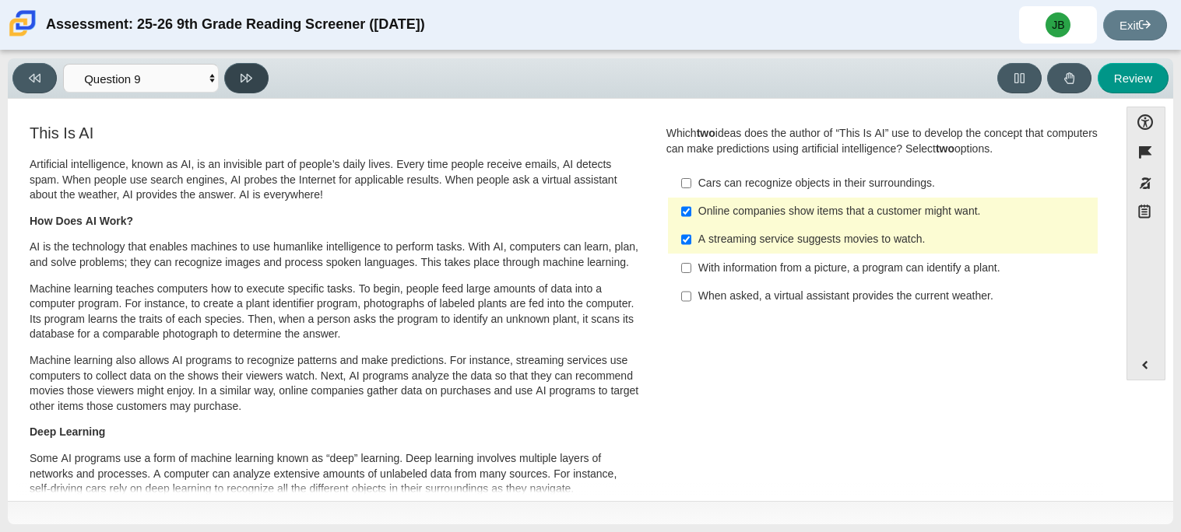
click at [258, 81] on button at bounding box center [246, 78] width 44 height 30
select select "cdf3c14e-a918-44d1-9b63-3db0fa81641e"
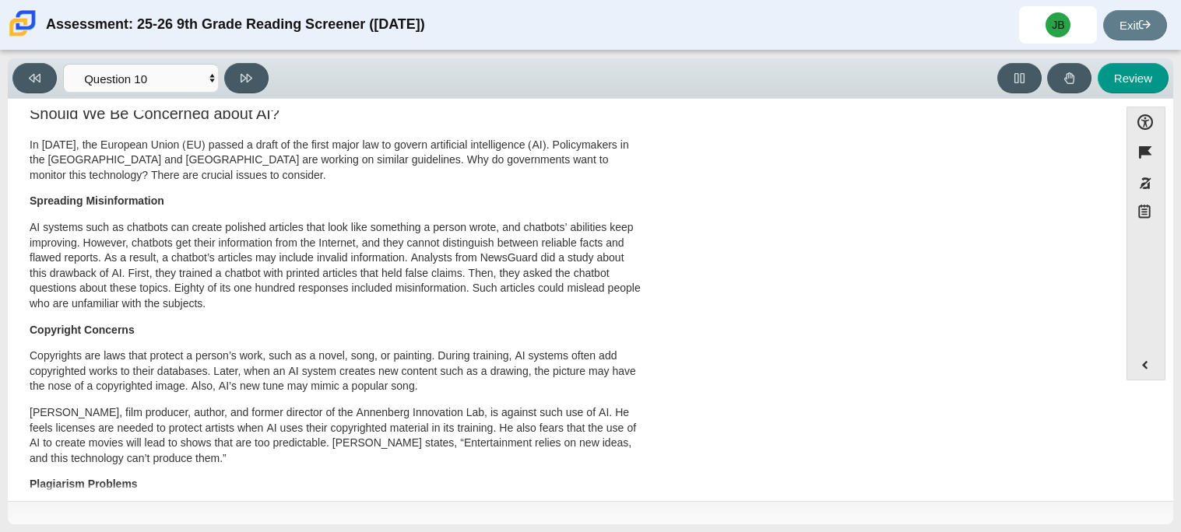
scroll to position [603, 0]
click at [573, 244] on p "AI systems such as chatbots can create polished articles that look like somethi…" at bounding box center [335, 265] width 611 height 92
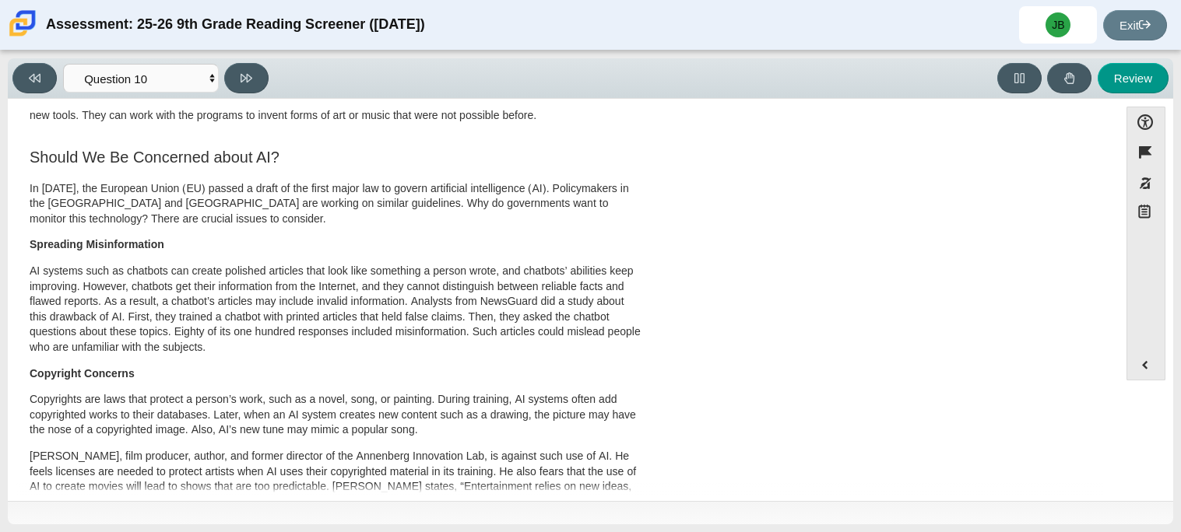
scroll to position [0, 0]
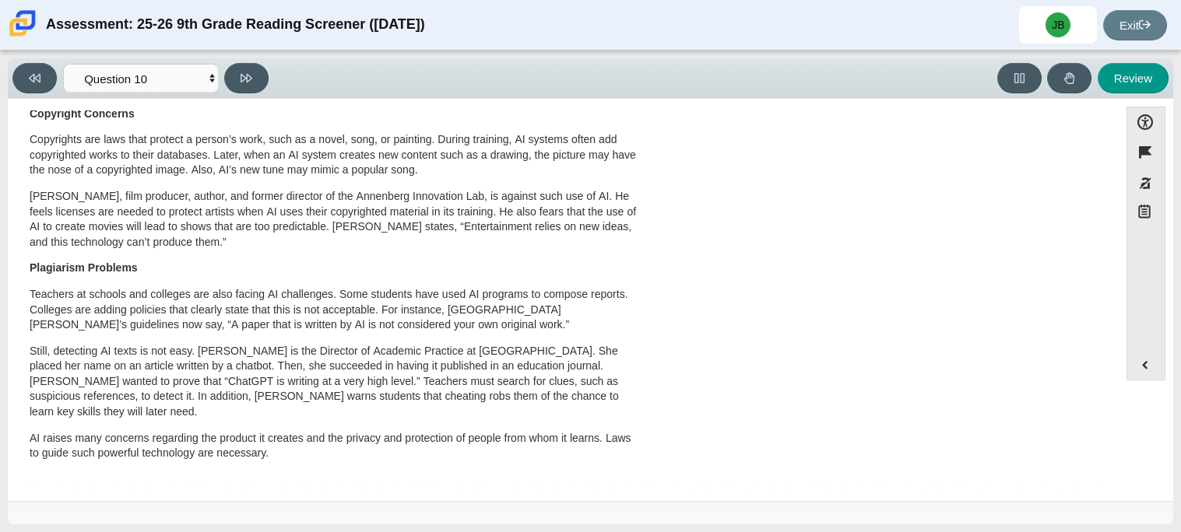
click at [490, 311] on p "Teachers at schools and colleges are also facing AI challenges. Some students h…" at bounding box center [335, 310] width 611 height 46
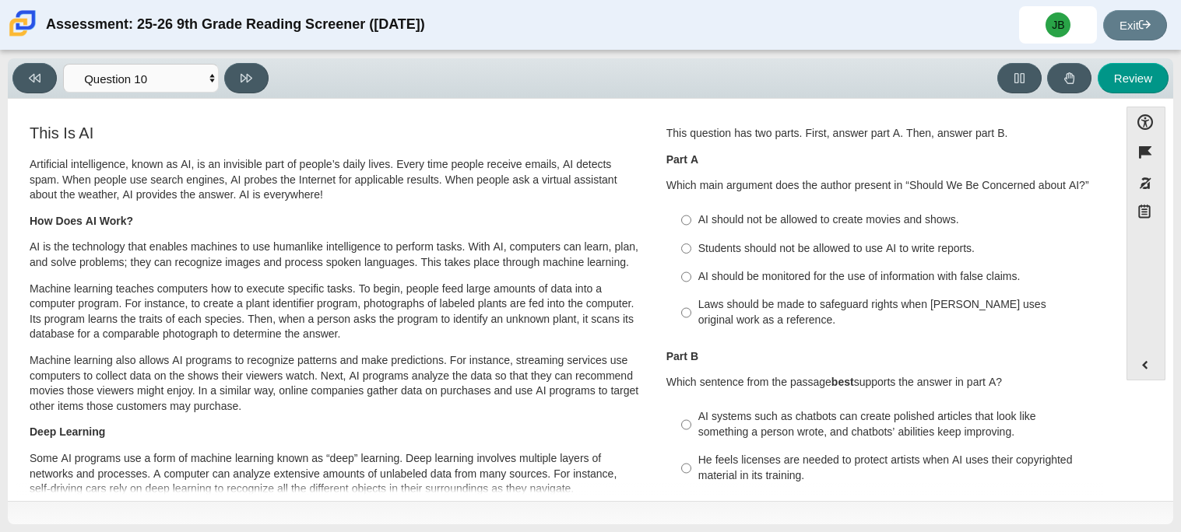
click at [851, 285] on label "AI should be monitored for the use of information with false claims. AI should …" at bounding box center [883, 277] width 427 height 28
click at [691, 285] on input "AI should be monitored for the use of information with false claims. AI should …" at bounding box center [686, 277] width 10 height 28
radio input "true"
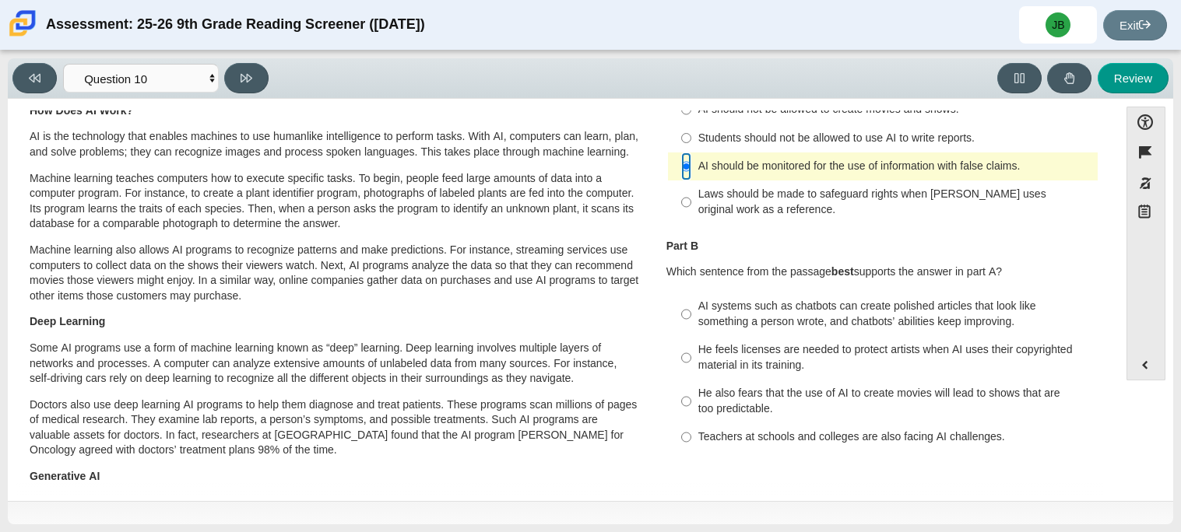
scroll to position [111, 0]
click at [915, 342] on div "He feels licenses are needed to protect artists when AI uses their copyrighted …" at bounding box center [894, 357] width 393 height 30
click at [691, 342] on input "He feels licenses are needed to protect artists when AI uses their copyrighted …" at bounding box center [686, 357] width 10 height 44
radio input "true"
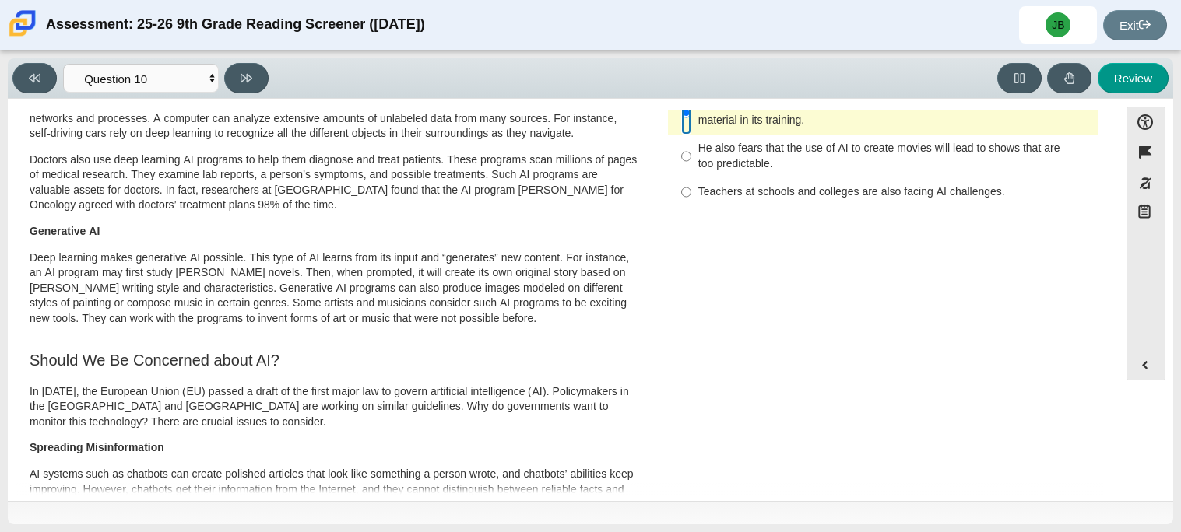
scroll to position [373, 0]
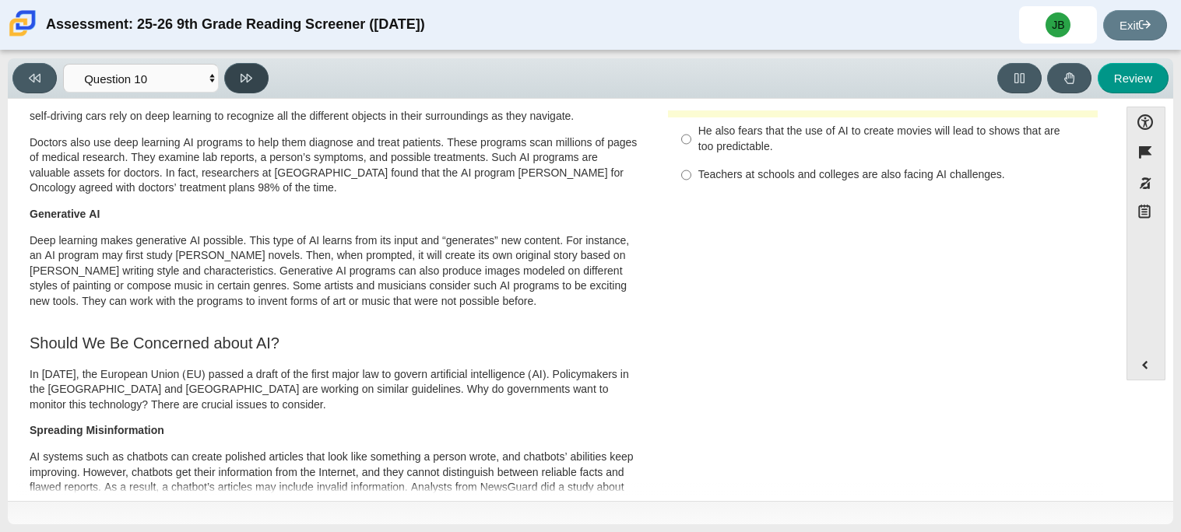
click at [252, 75] on button at bounding box center [246, 78] width 44 height 30
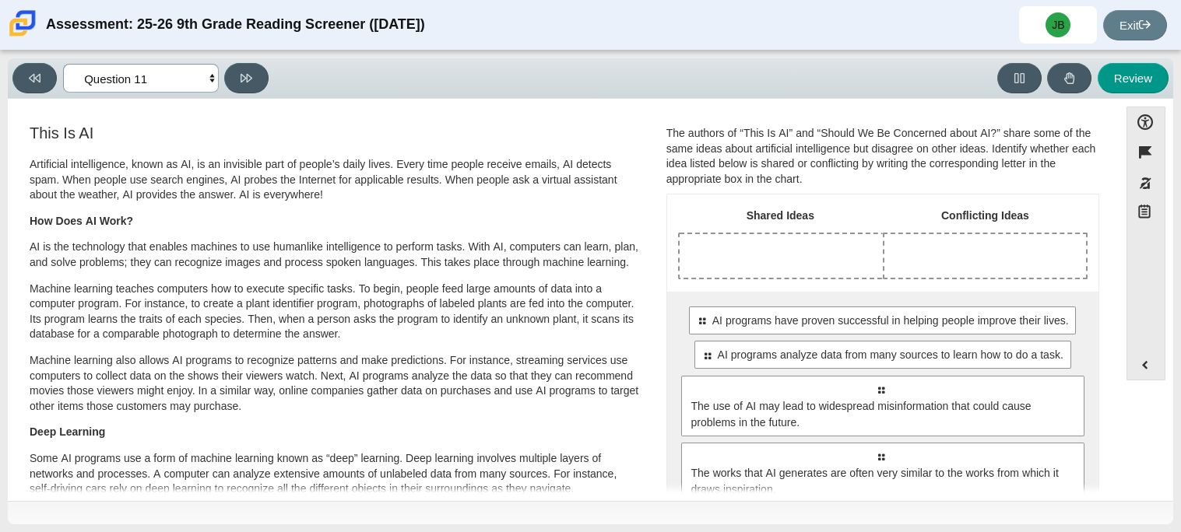
click at [206, 80] on select "Questions Question 1 Question 2 Question 3 Question 4 Question 5 Question 6 Que…" at bounding box center [141, 78] width 156 height 29
click at [697, 205] on th "Shared Ideas" at bounding box center [780, 218] width 205 height 27
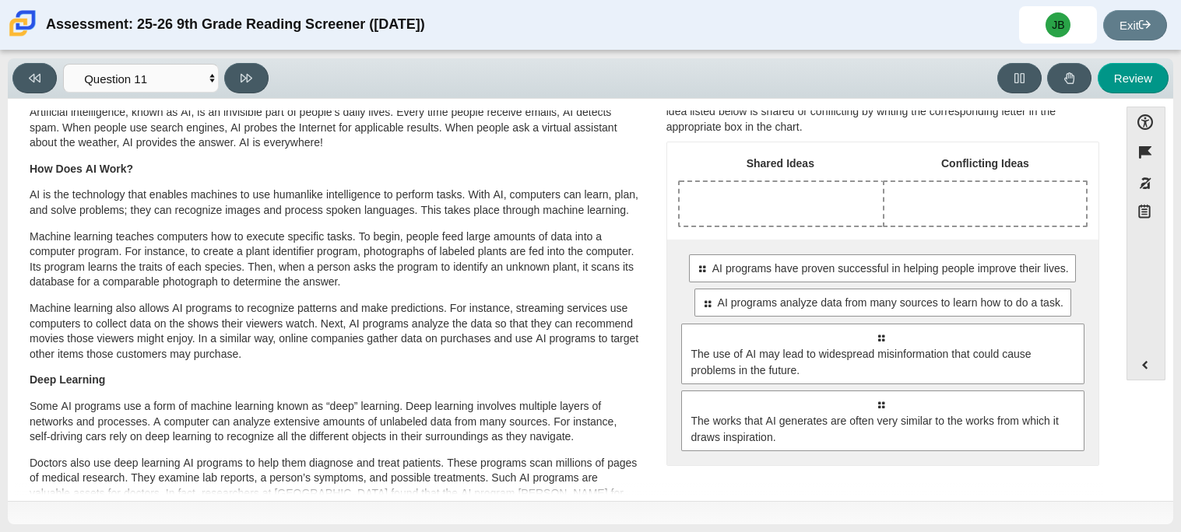
scroll to position [57, 0]
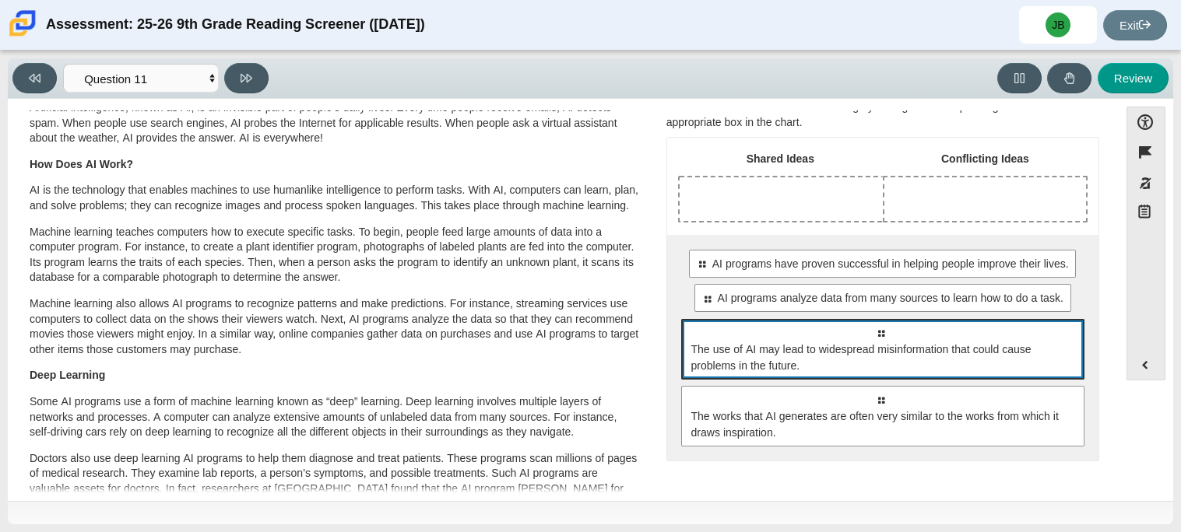
click at [924, 348] on span "The use of AI may lead to widespread misinformation that could cause problems i…" at bounding box center [883, 358] width 385 height 33
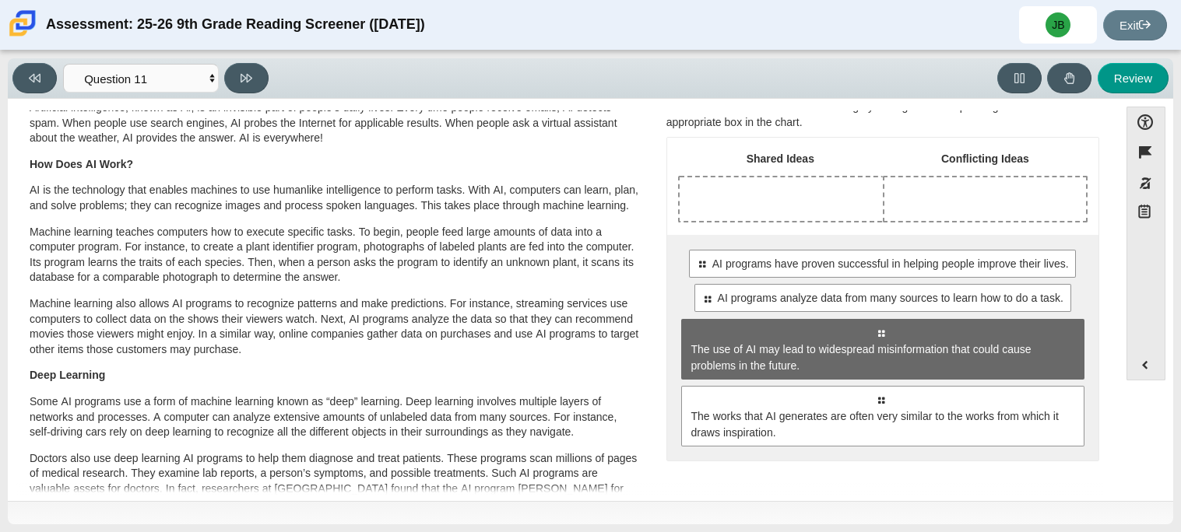
click at [990, 223] on div "Shared Ideas Conflicting Ideas Select to move response to a response input area…" at bounding box center [882, 299] width 431 height 323
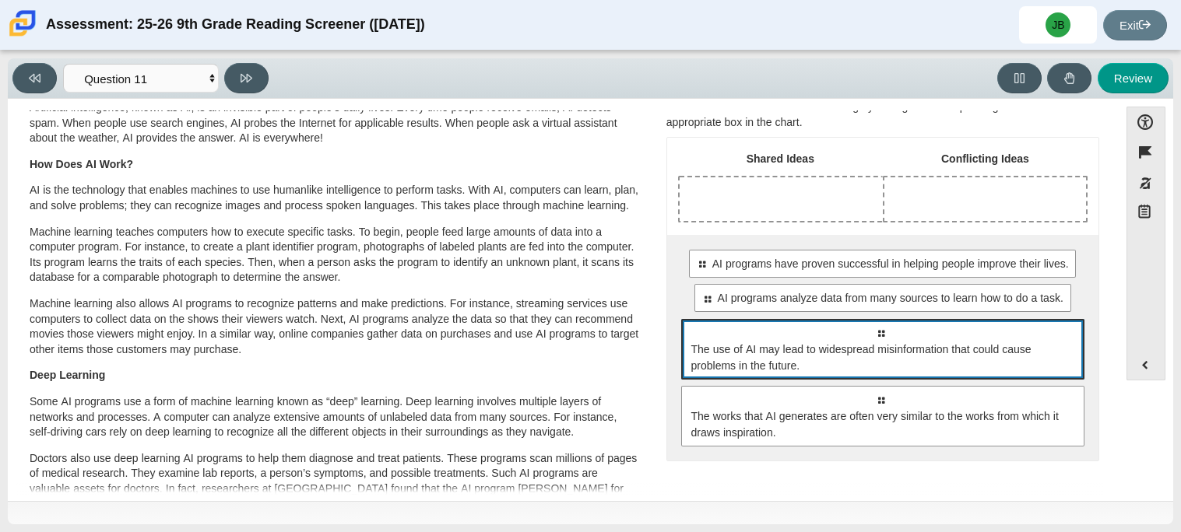
click at [928, 337] on div "Select to move response to a response input area. The use of AI may lead to wid…" at bounding box center [882, 349] width 403 height 61
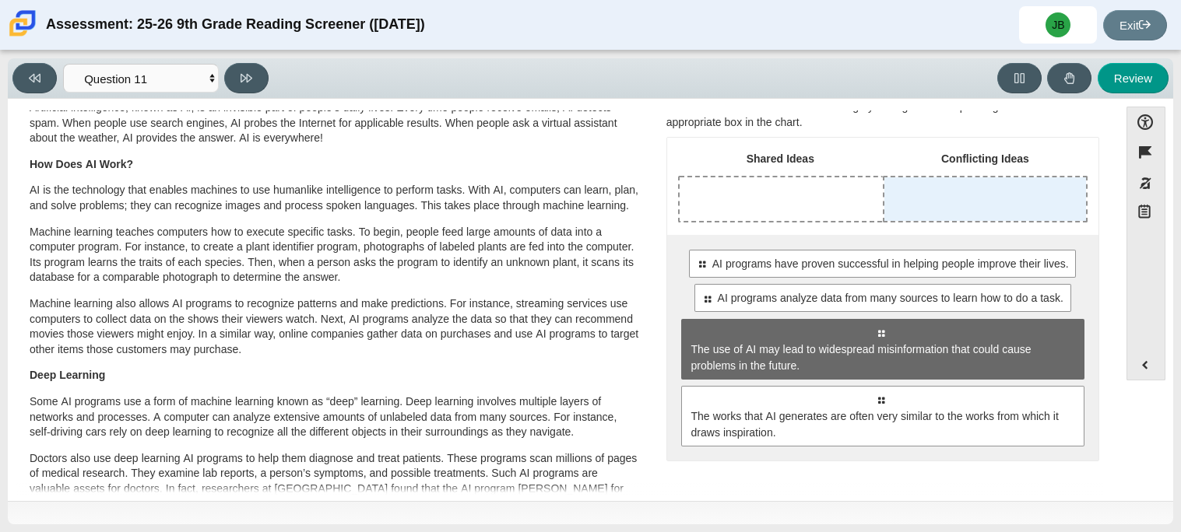
click at [995, 218] on div "Drop response in row 1 of column 2 (Conflicting Ideas)" at bounding box center [985, 199] width 202 height 44
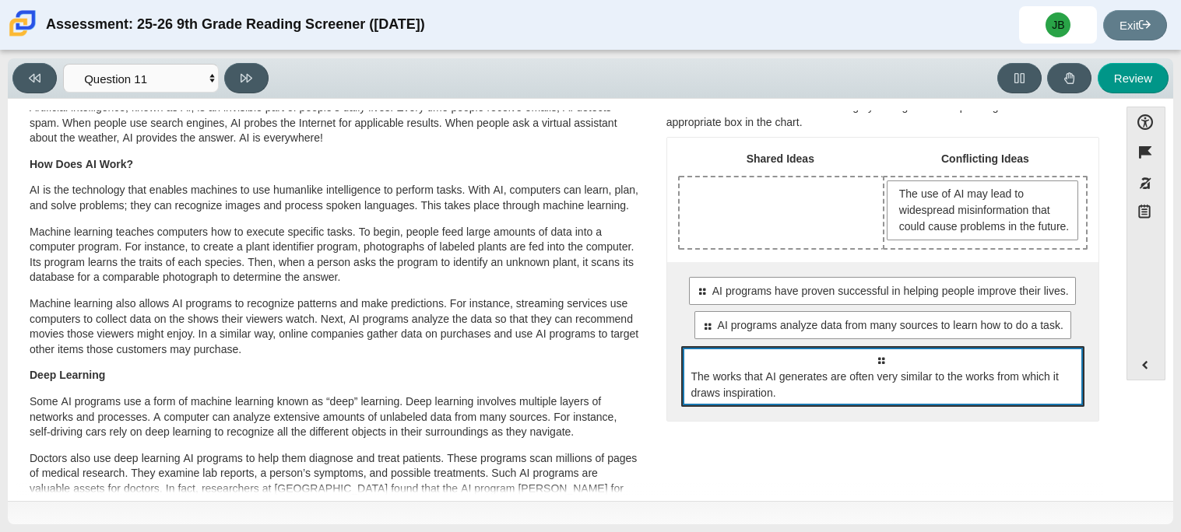
click at [935, 395] on span "The works that AI generates are often very similar to the works from which it d…" at bounding box center [883, 385] width 385 height 33
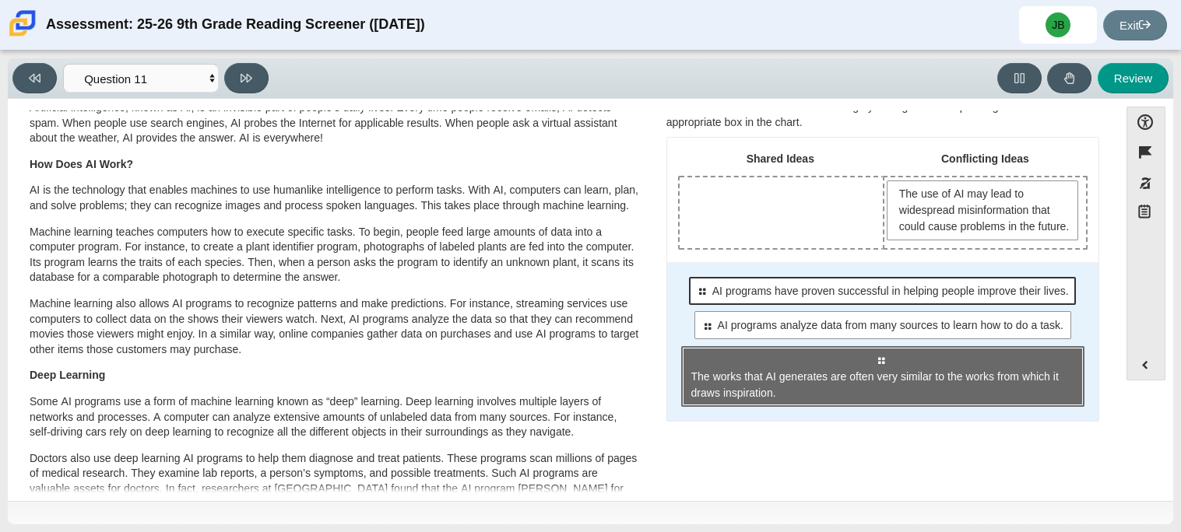
click at [979, 300] on span "AI programs have proven successful in helping people improve their lives." at bounding box center [890, 291] width 356 height 16
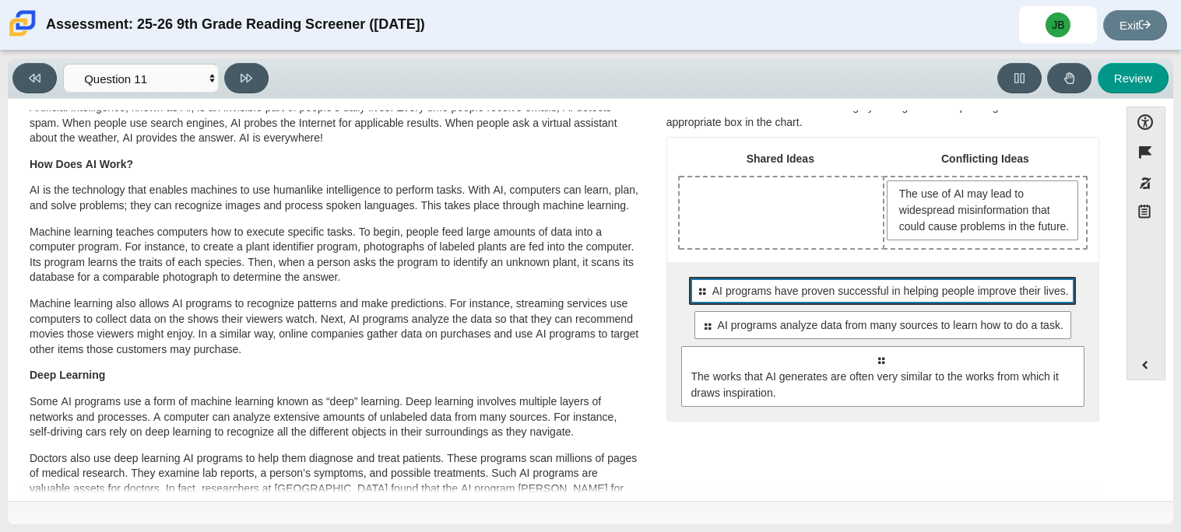
click at [835, 305] on div "Select to move response to a response input area. AI programs have proven succe…" at bounding box center [882, 291] width 387 height 28
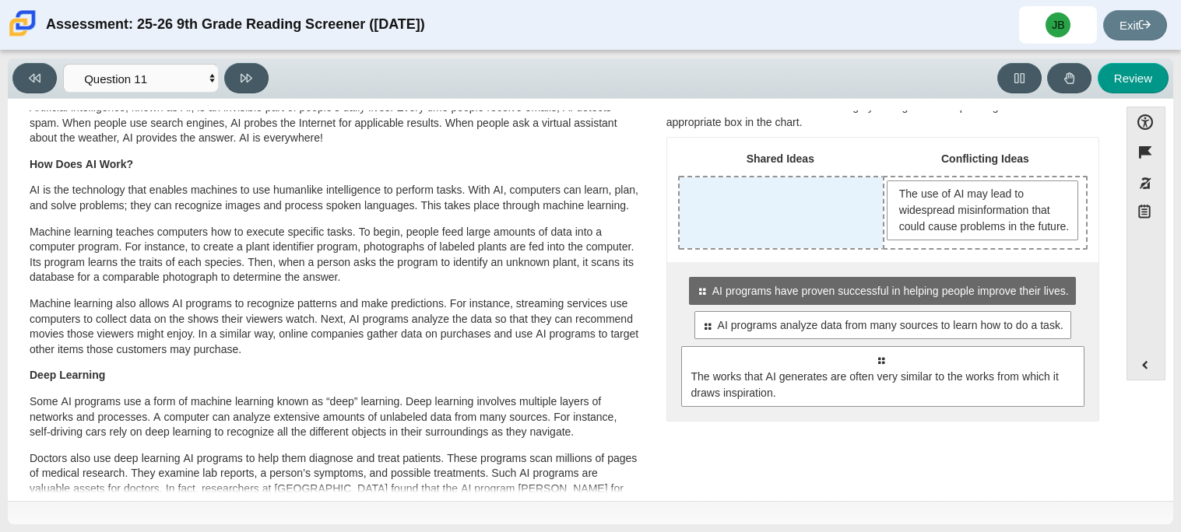
click at [771, 237] on div "Drop response in row 1 of column 1 (Shared Ideas)" at bounding box center [780, 212] width 203 height 71
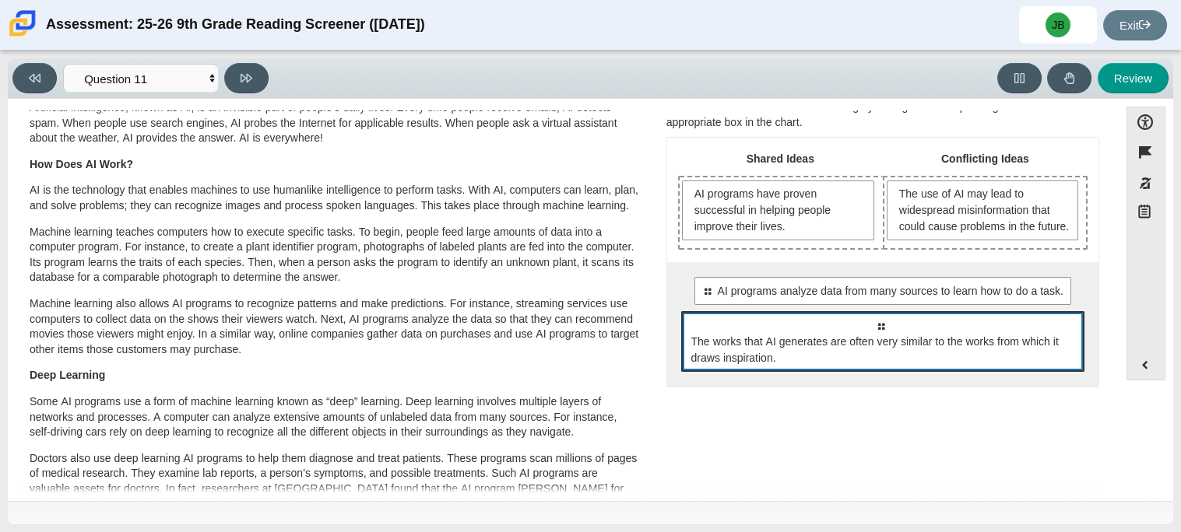
click at [1020, 345] on div "Select to move response to a response input area. The works that AI generates a…" at bounding box center [882, 341] width 403 height 61
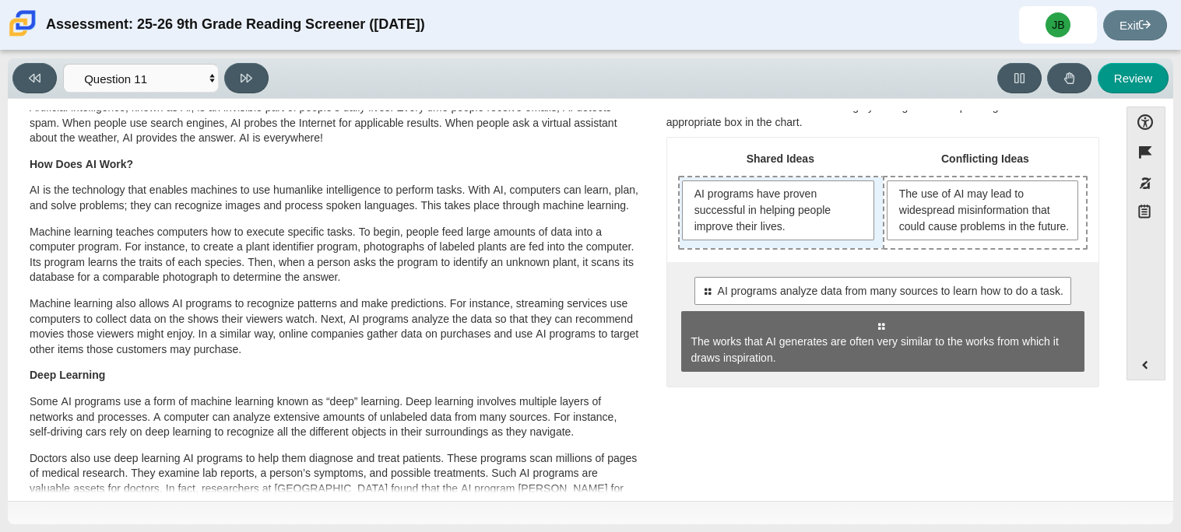
click at [809, 247] on div "AI programs have proven successful in helping people improve their lives." at bounding box center [780, 212] width 203 height 71
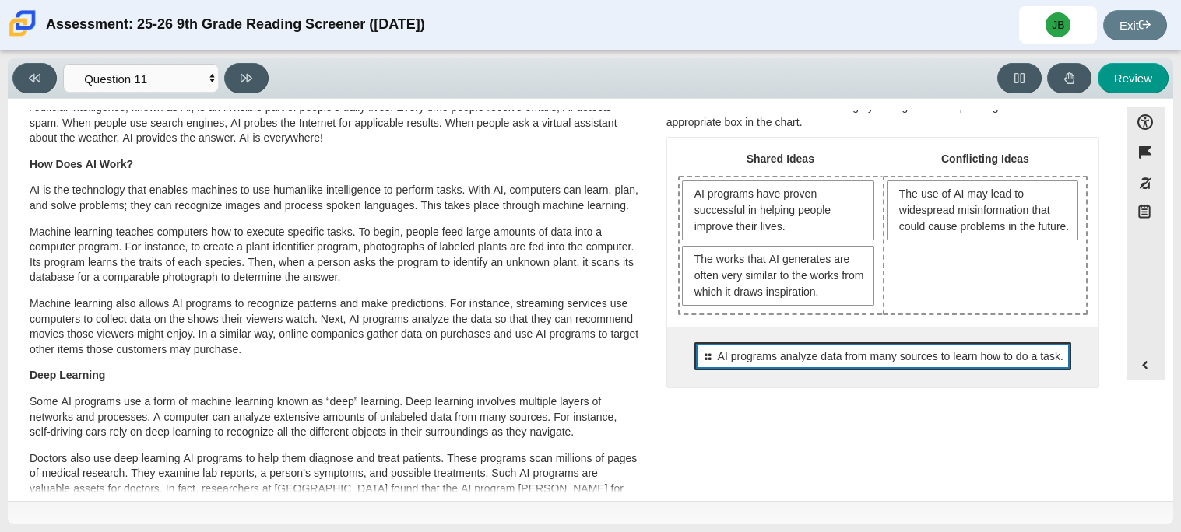
click at [870, 355] on span "AI programs analyze data from many sources to learn how to do a task." at bounding box center [891, 357] width 346 height 16
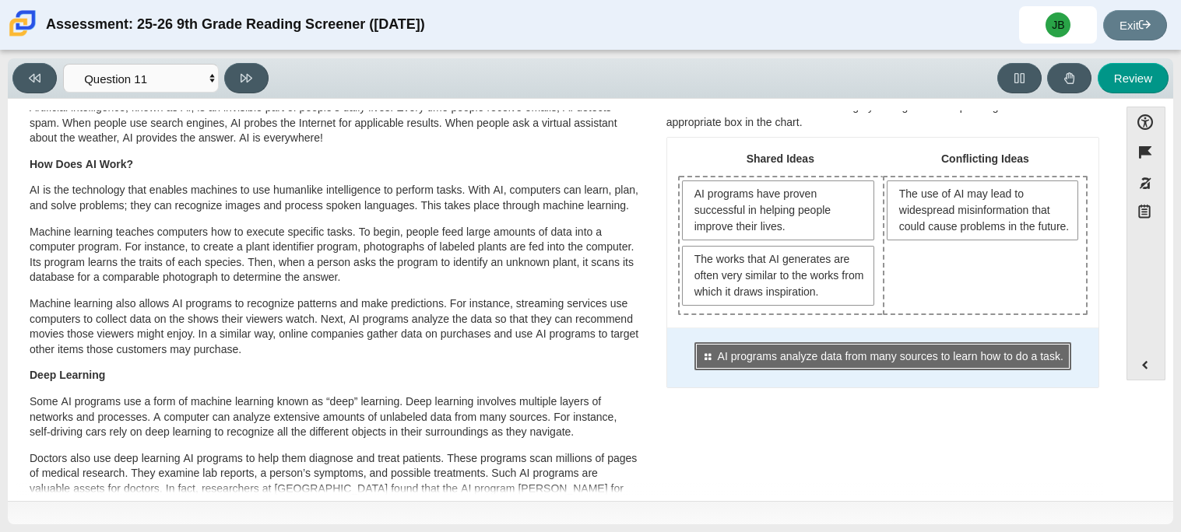
click at [937, 356] on span "AI programs analyze data from many sources to learn how to do a task." at bounding box center [891, 357] width 346 height 16
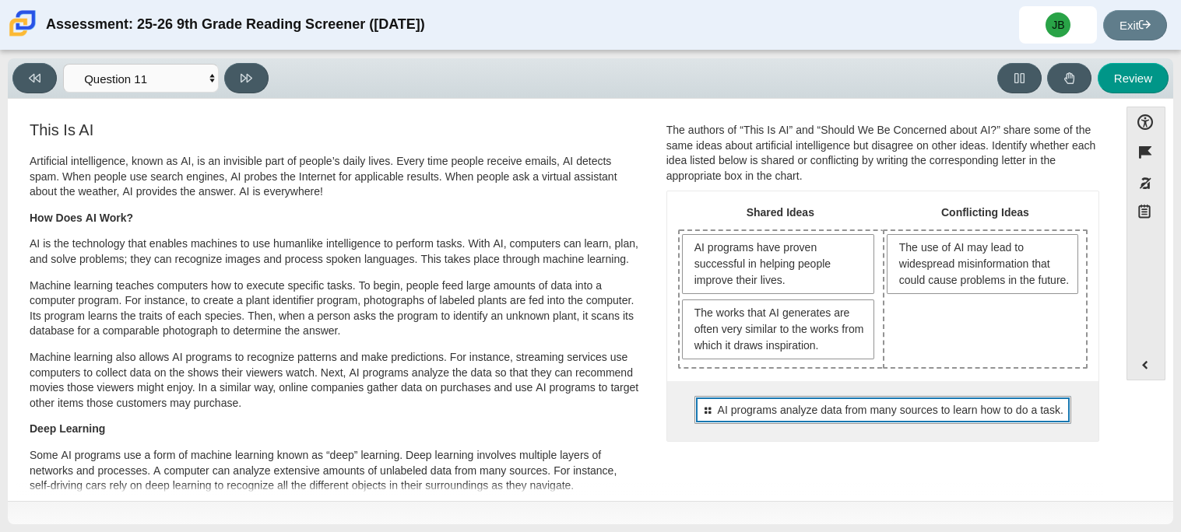
scroll to position [5, 0]
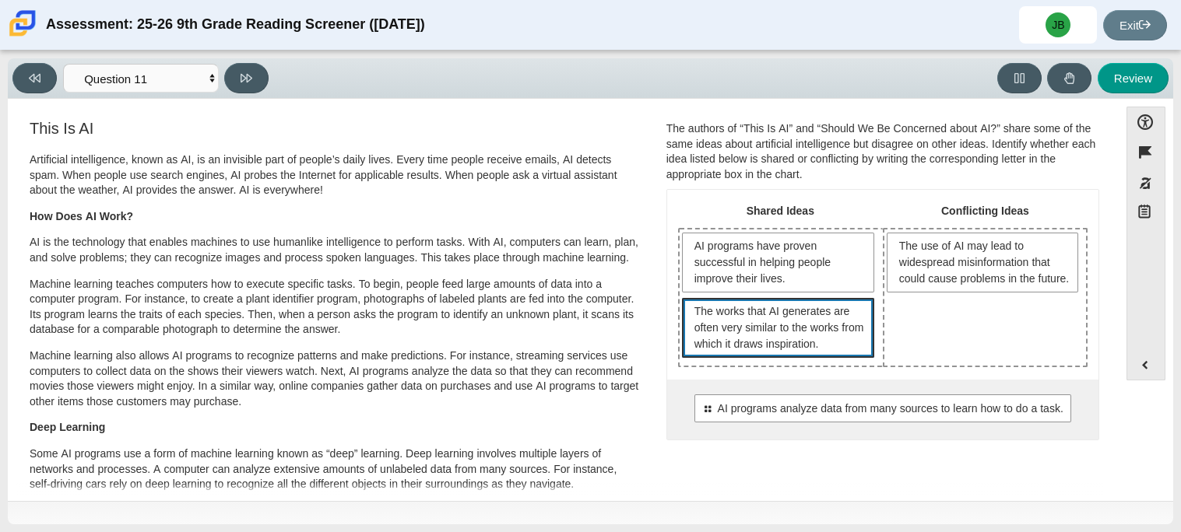
click at [744, 329] on span "The works that AI generates are often very similar to the works from which it d…" at bounding box center [780, 328] width 172 height 49
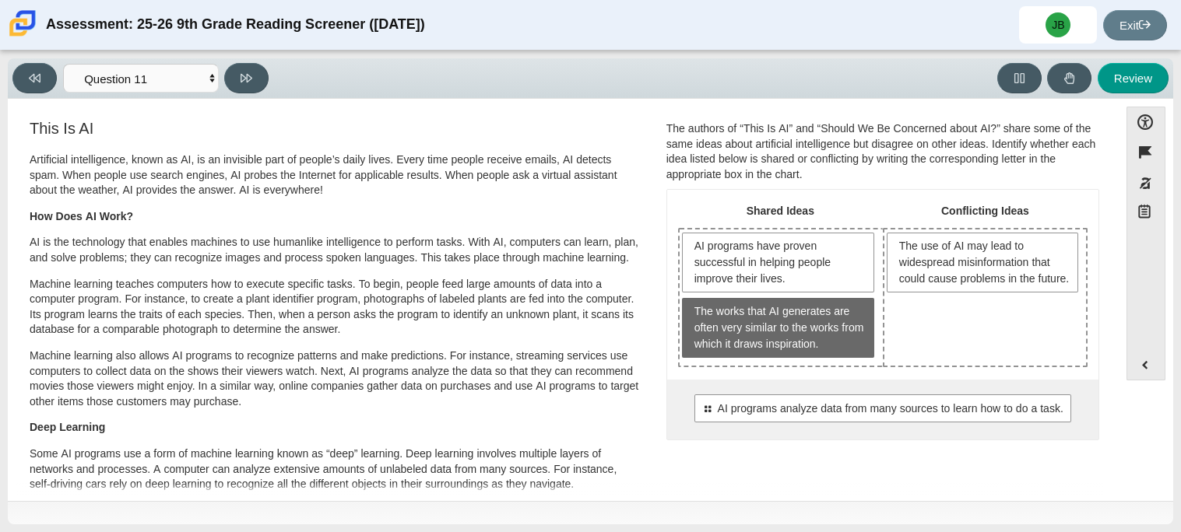
drag, startPoint x: 851, startPoint y: 421, endPoint x: 750, endPoint y: 370, distance: 112.8
click at [750, 370] on div "Shared Ideas Conflicting Ideas AI programs have proven successful in helping pe…" at bounding box center [882, 314] width 431 height 249
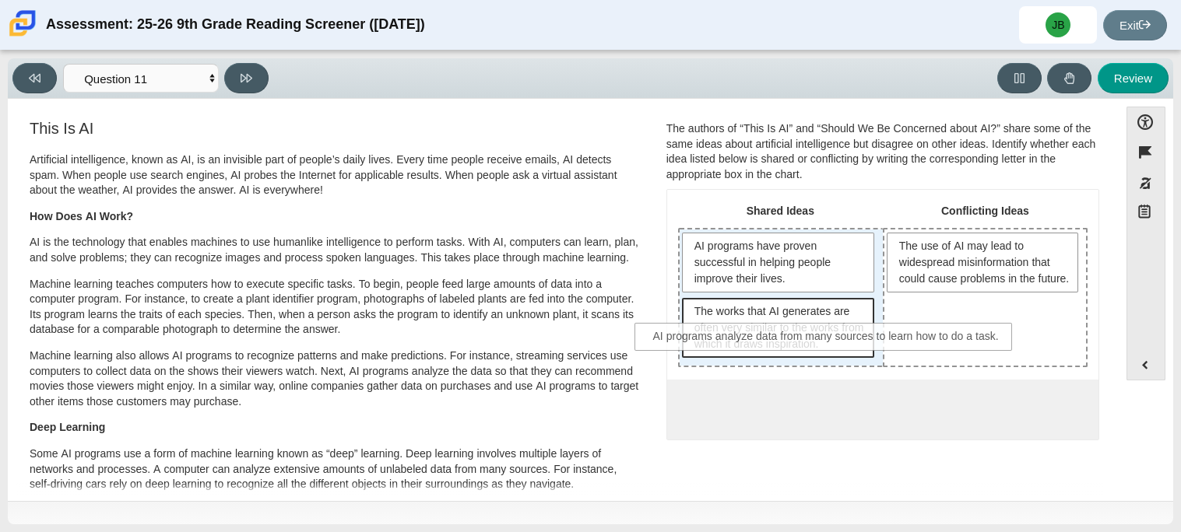
drag, startPoint x: 778, startPoint y: 416, endPoint x: 725, endPoint y: 343, distance: 90.1
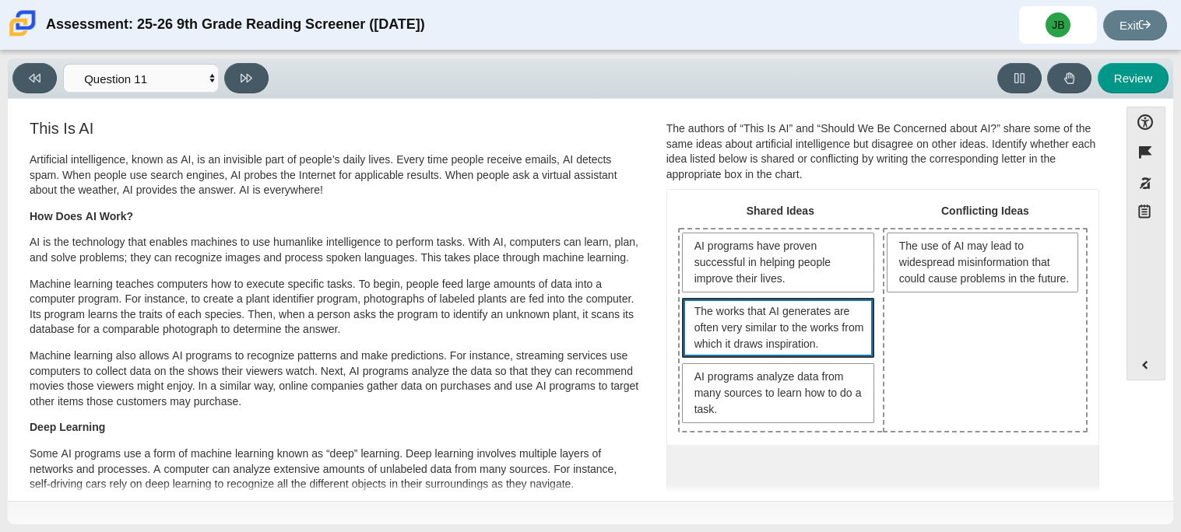
click at [774, 325] on span "The works that AI generates are often very similar to the works from which it d…" at bounding box center [780, 328] width 172 height 49
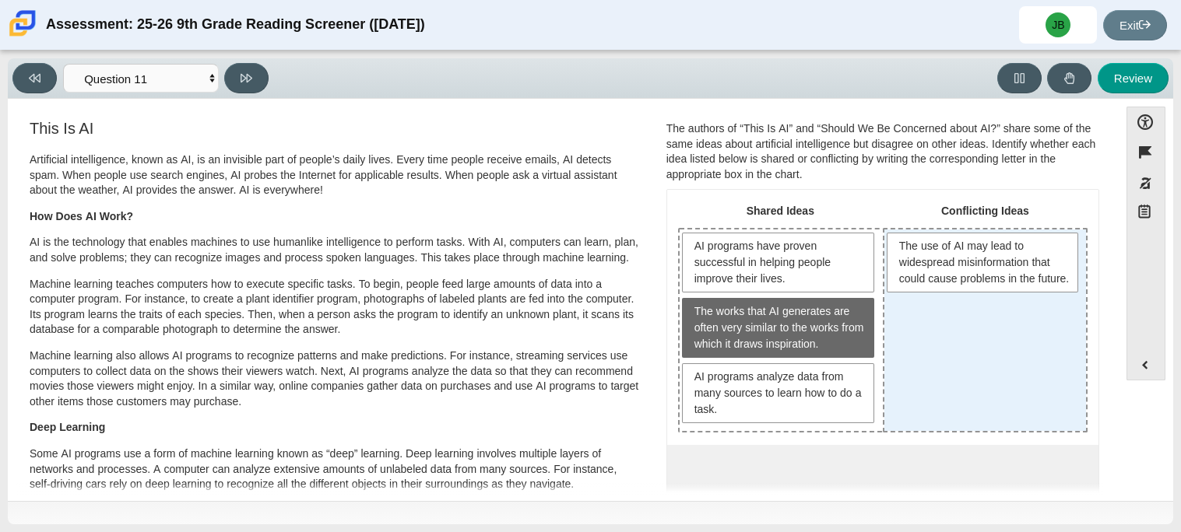
click at [965, 332] on div "The use of AI may lead to widespread misinformation that could cause problems i…" at bounding box center [985, 331] width 202 height 202
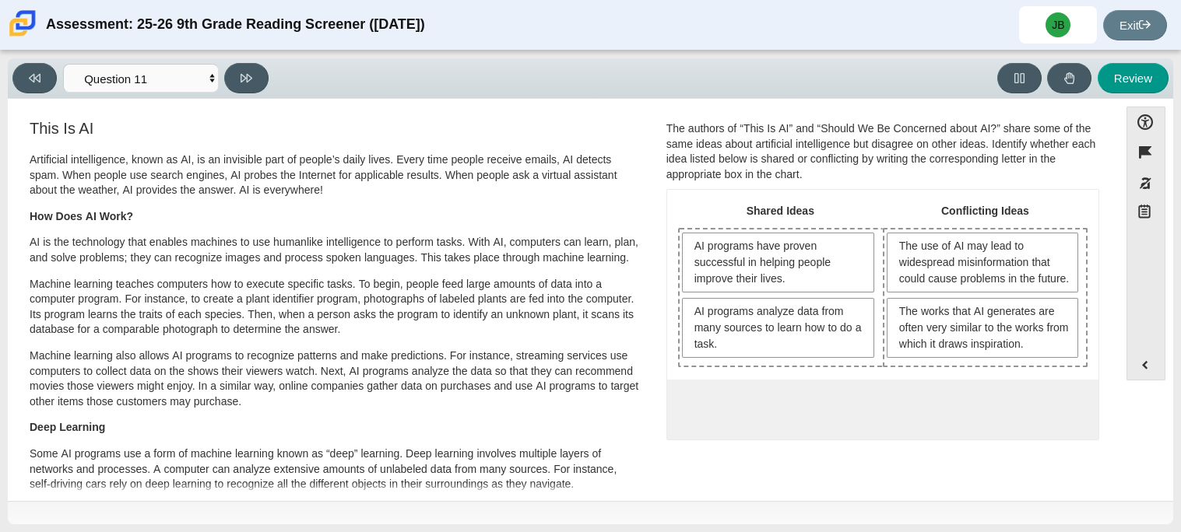
click at [862, 398] on div "0 possible responses, all responses have been moved out of possible responses p…" at bounding box center [882, 410] width 431 height 60
click at [259, 81] on button at bounding box center [246, 78] width 44 height 30
select select "c3effed4-44ce-4a19-bd96-1787f34e9b4c"
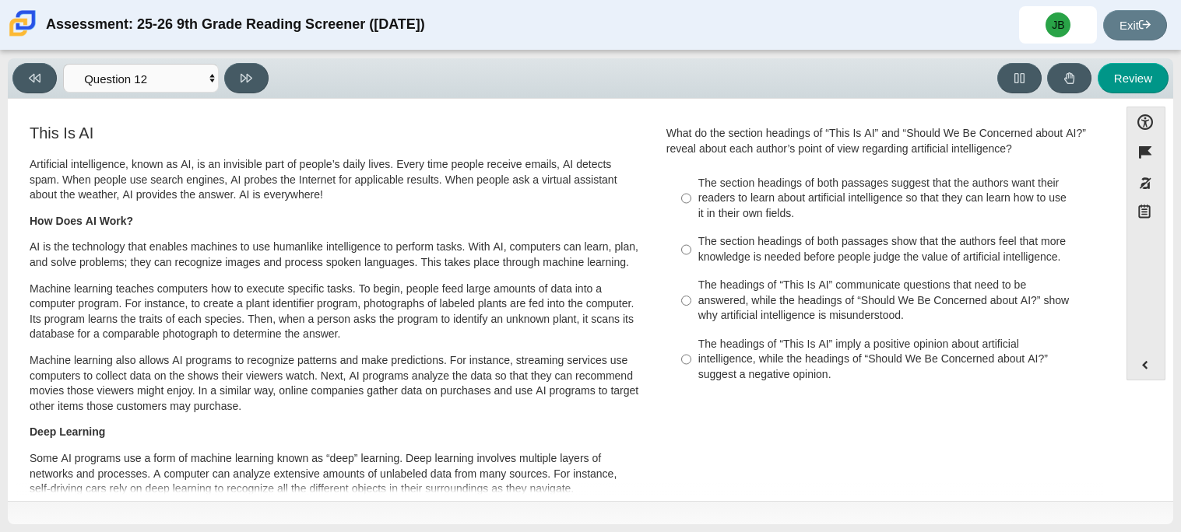
click at [749, 194] on div "The section headings of both passages suggest that the authors want their reade…" at bounding box center [894, 199] width 393 height 46
click at [691, 194] on input "The section headings of both passages suggest that the authors want their reade…" at bounding box center [686, 198] width 10 height 59
radio input "true"
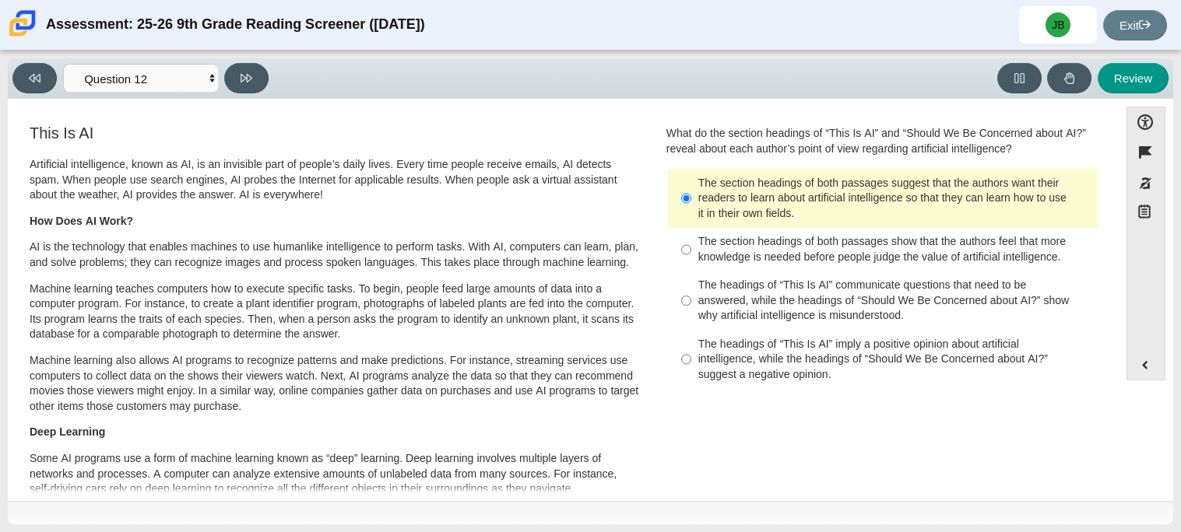
click at [780, 356] on div "The headings of “This Is AI” imply a positive opinion about artificial intellig…" at bounding box center [894, 360] width 393 height 46
click at [691, 356] on input "The headings of “This Is AI” imply a positive opinion about artificial intellig…" at bounding box center [686, 359] width 10 height 59
radio input "true"
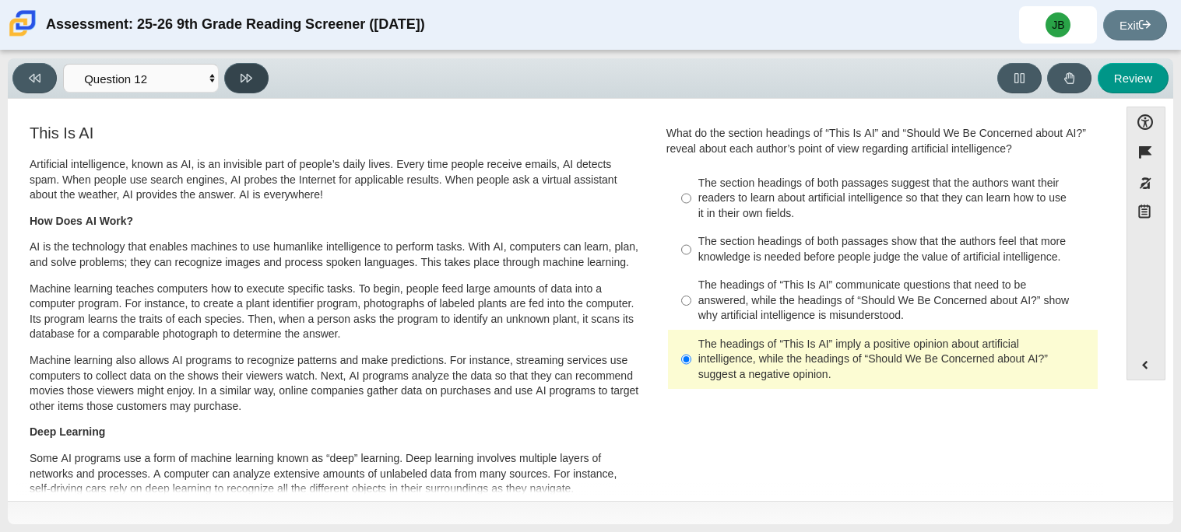
click at [251, 73] on icon at bounding box center [246, 78] width 12 height 12
select select "review"
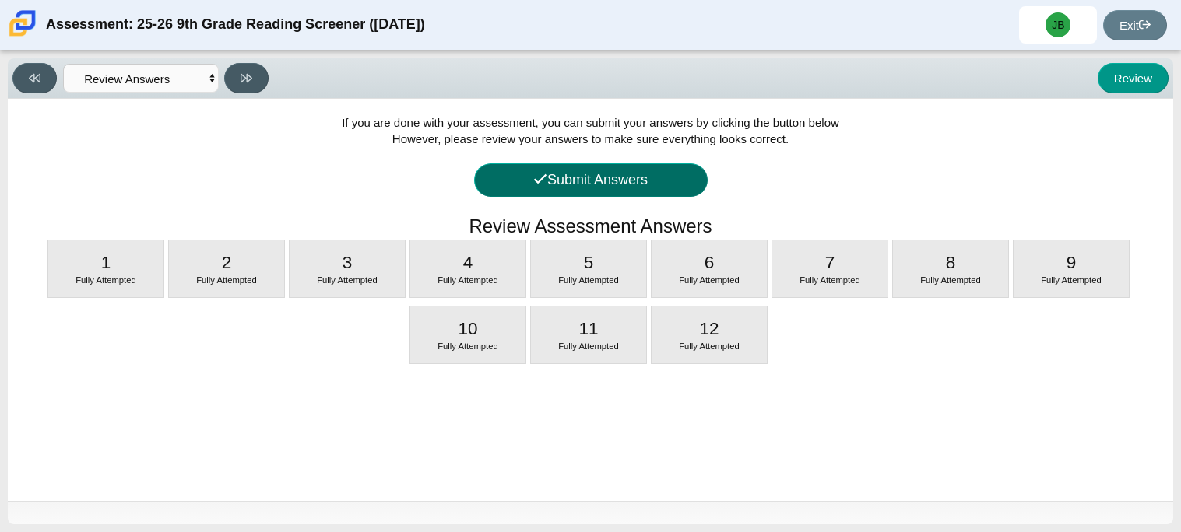
click at [644, 185] on button "Submit Answers" at bounding box center [590, 179] width 233 height 33
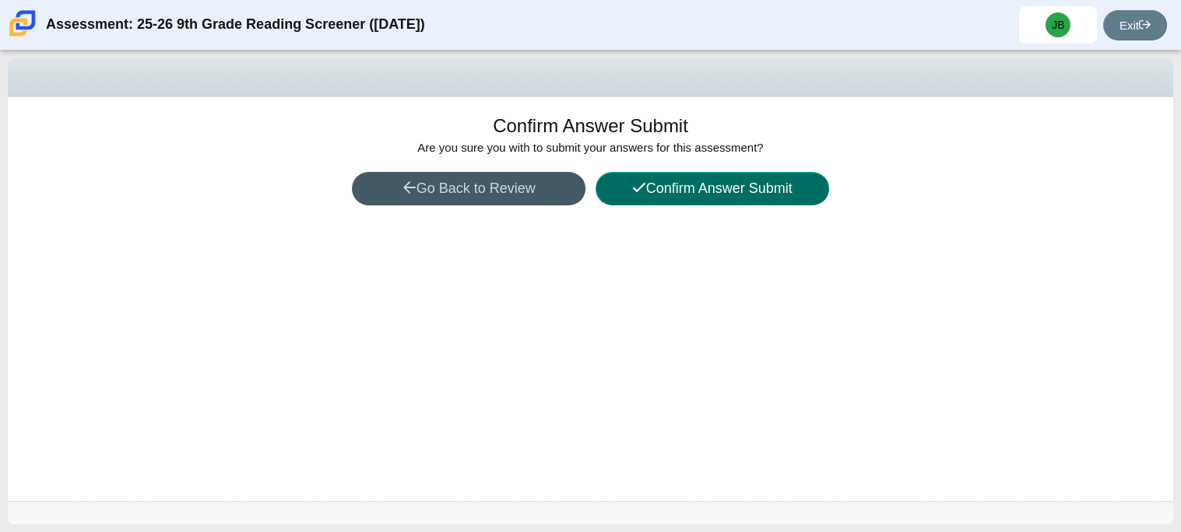
click at [666, 194] on button "Confirm Answer Submit" at bounding box center [711, 188] width 233 height 33
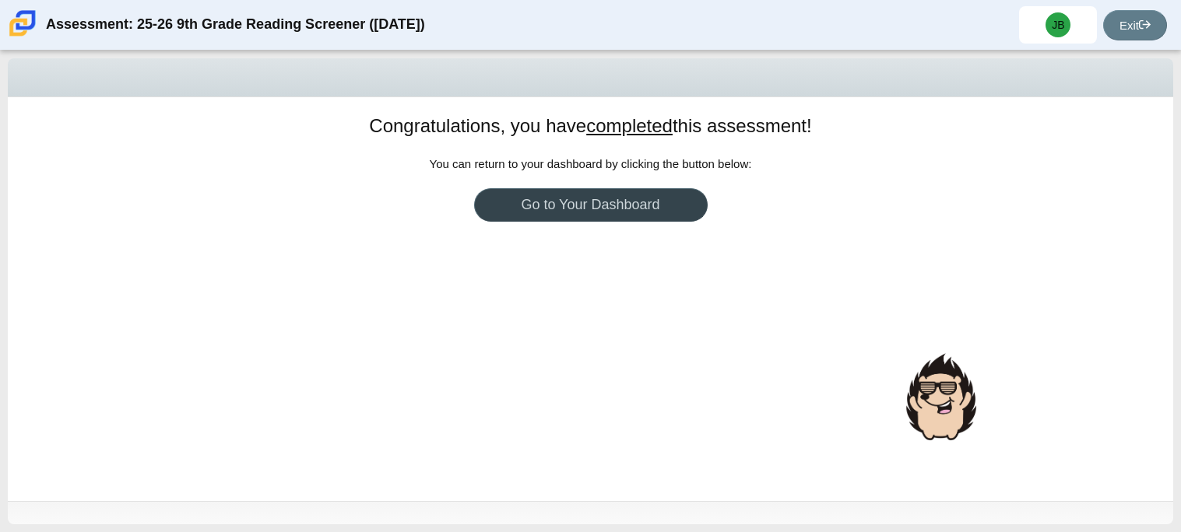
click at [664, 198] on link "Go to Your Dashboard" at bounding box center [590, 204] width 233 height 33
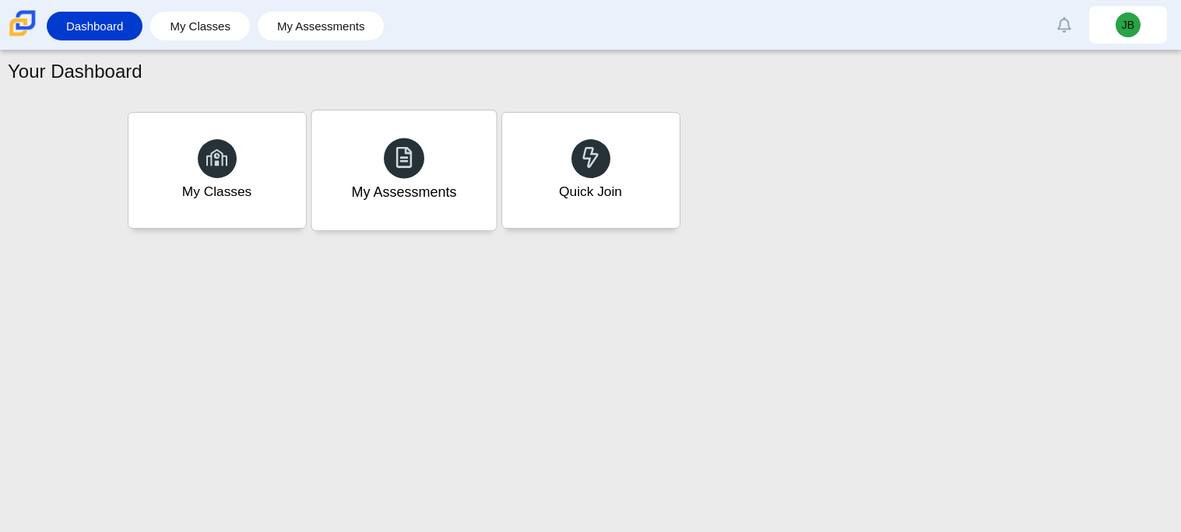
click at [432, 191] on div "My Assessments" at bounding box center [403, 192] width 105 height 20
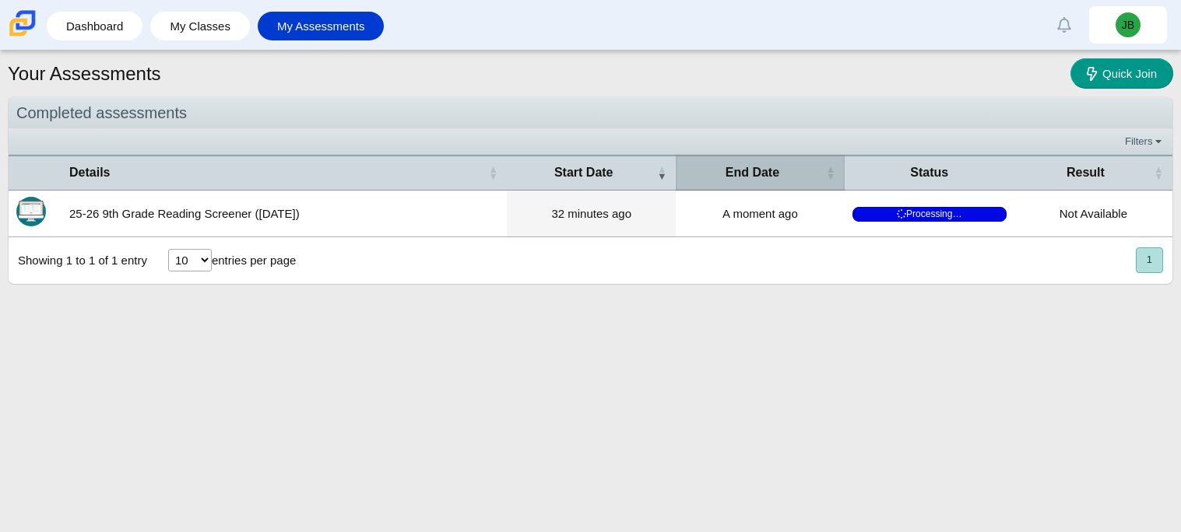
click at [765, 184] on th "End Date" at bounding box center [760, 172] width 169 height 35
